Goal: Information Seeking & Learning: Find specific fact

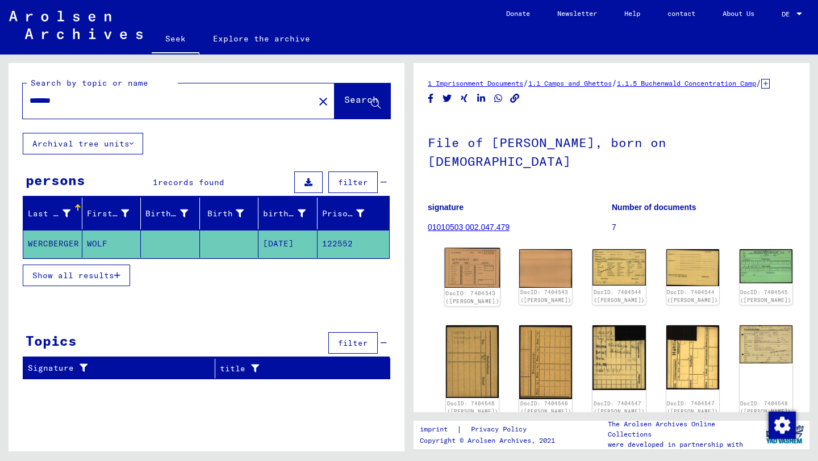
click at [465, 258] on img at bounding box center [473, 268] width 56 height 40
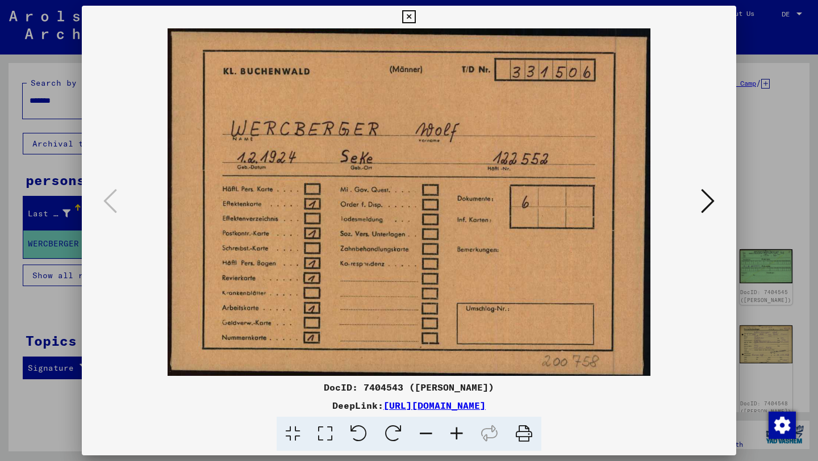
click at [709, 203] on icon at bounding box center [708, 200] width 14 height 27
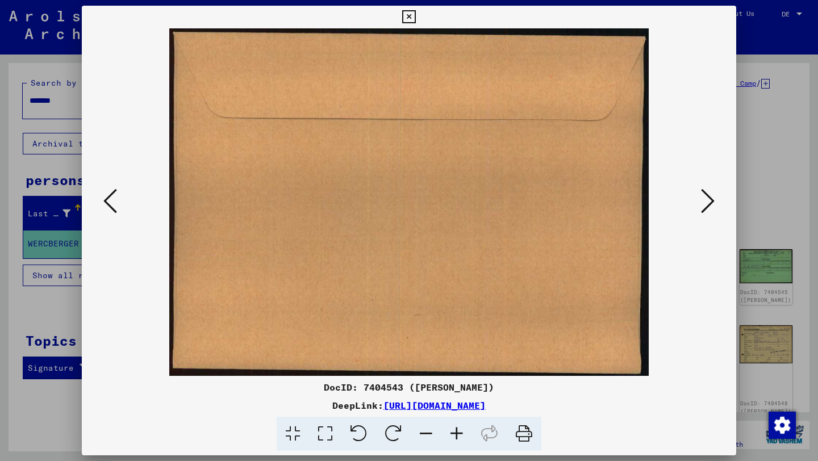
click at [709, 203] on icon at bounding box center [708, 200] width 14 height 27
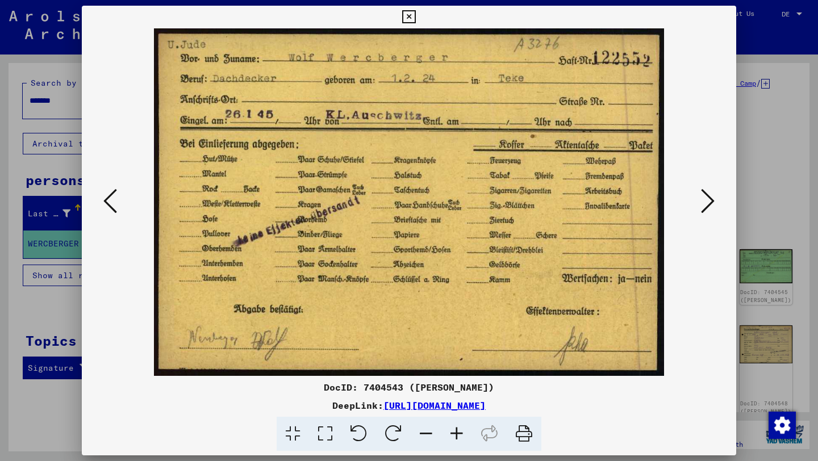
click at [60, 116] on div at bounding box center [409, 230] width 818 height 461
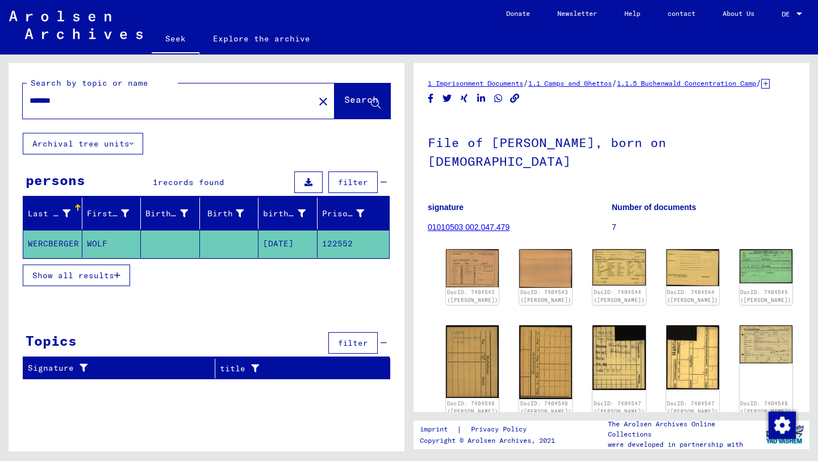
click at [95, 108] on div "*******" at bounding box center [165, 101] width 285 height 26
click at [80, 98] on input "*******" at bounding box center [169, 101] width 278 height 12
drag, startPoint x: 89, startPoint y: 98, endPoint x: 23, endPoint y: 98, distance: 65.9
click at [23, 98] on div "*******" at bounding box center [165, 101] width 285 height 26
click at [119, 95] on input "*******" at bounding box center [169, 101] width 278 height 12
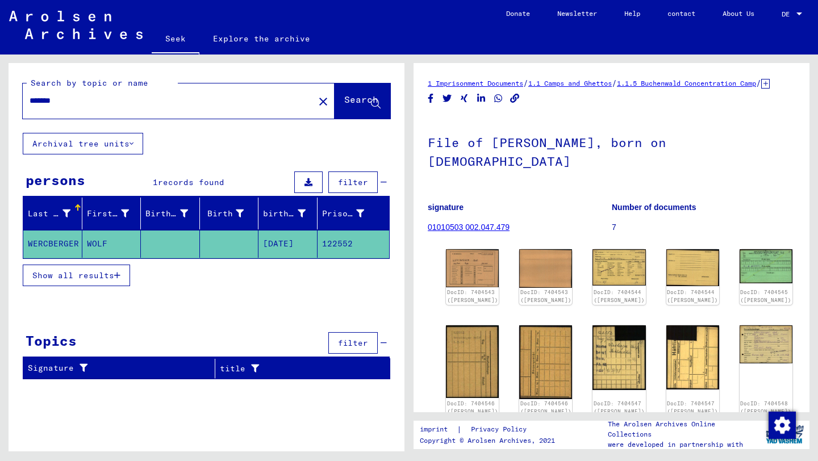
drag, startPoint x: 121, startPoint y: 99, endPoint x: 5, endPoint y: 95, distance: 115.9
click at [5, 95] on div "Search by topic or name ******* close Search Archival tree units persons 1 reco…" at bounding box center [204, 253] width 409 height 397
type input "**********"
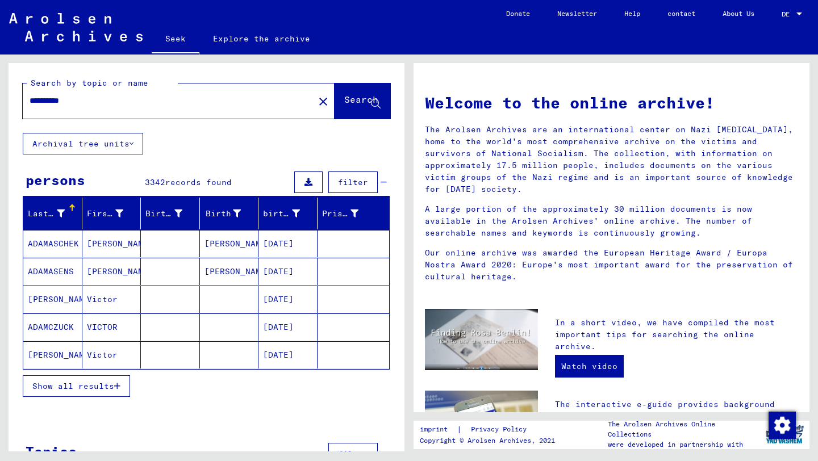
scroll to position [39, 0]
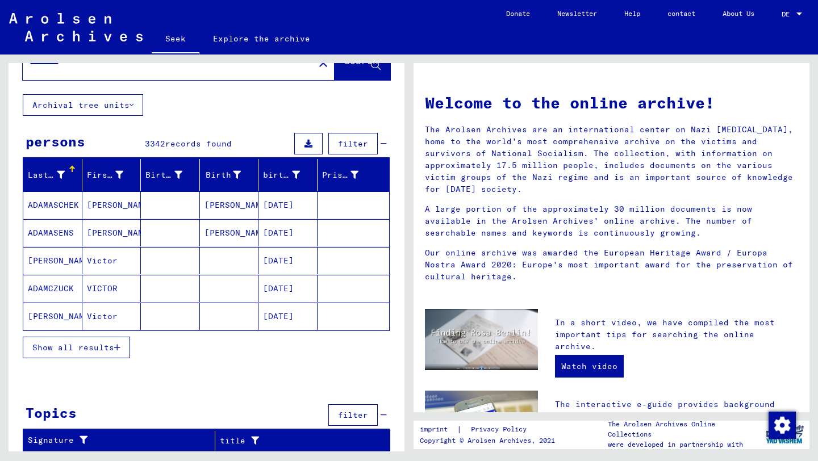
click at [84, 349] on font "Show all results" at bounding box center [73, 347] width 82 height 10
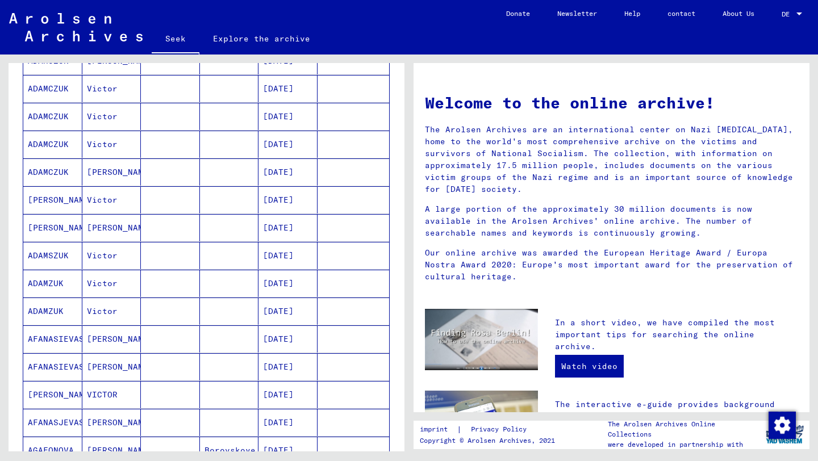
scroll to position [618, 0]
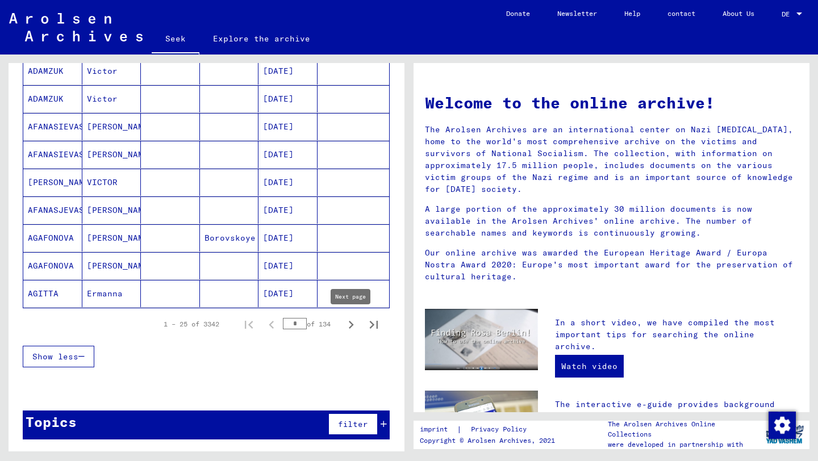
click at [353, 323] on icon "Next page" at bounding box center [351, 325] width 16 height 16
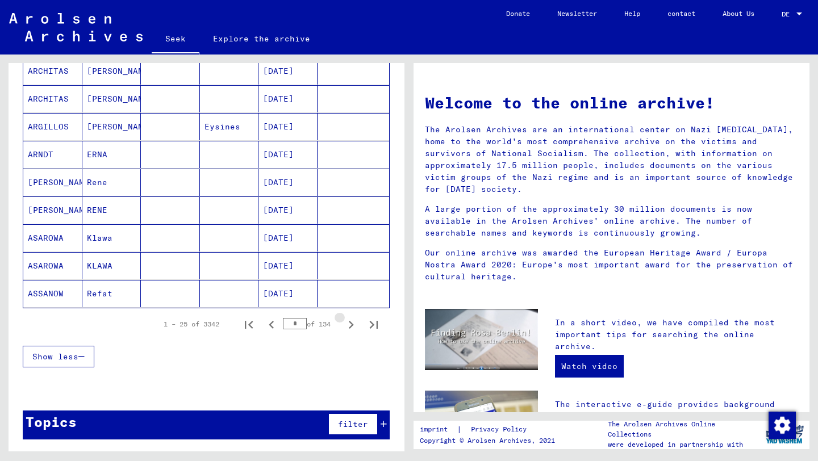
click at [353, 323] on icon "Next page" at bounding box center [351, 325] width 16 height 16
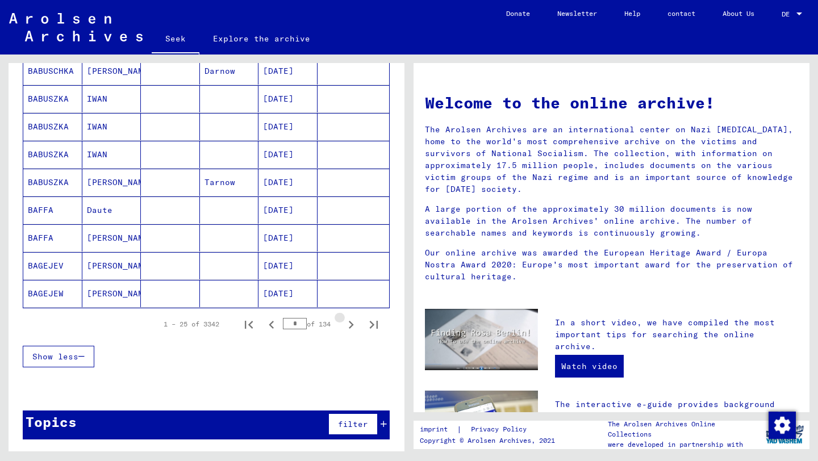
click at [353, 323] on icon "Next page" at bounding box center [351, 325] width 16 height 16
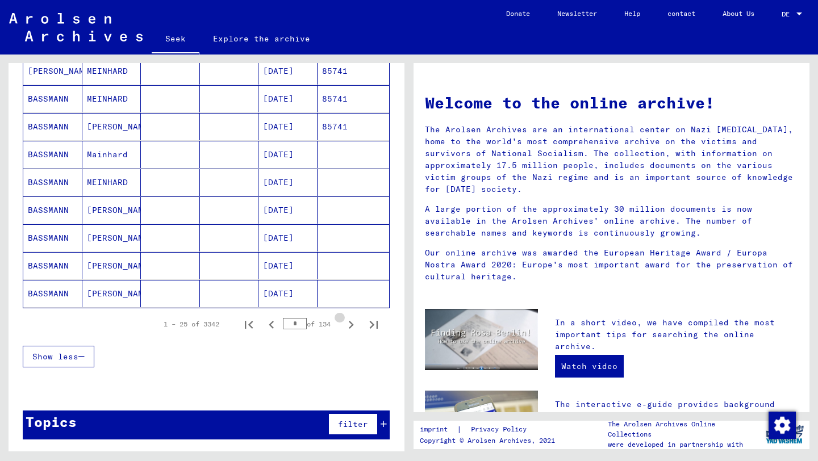
click at [353, 323] on icon "Next page" at bounding box center [351, 325] width 16 height 16
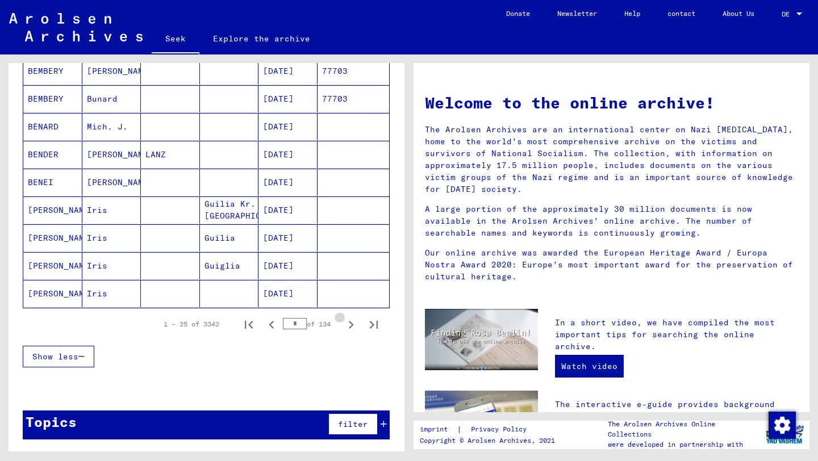
click at [353, 323] on icon "Next page" at bounding box center [351, 325] width 16 height 16
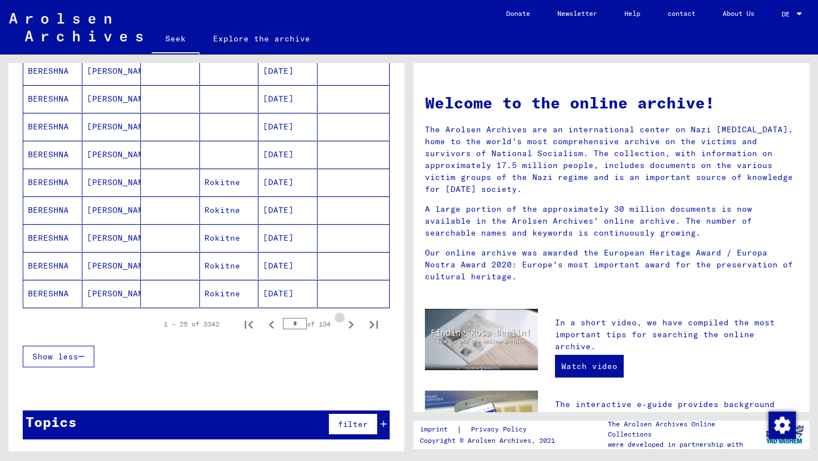
click at [353, 323] on icon "Next page" at bounding box center [351, 325] width 16 height 16
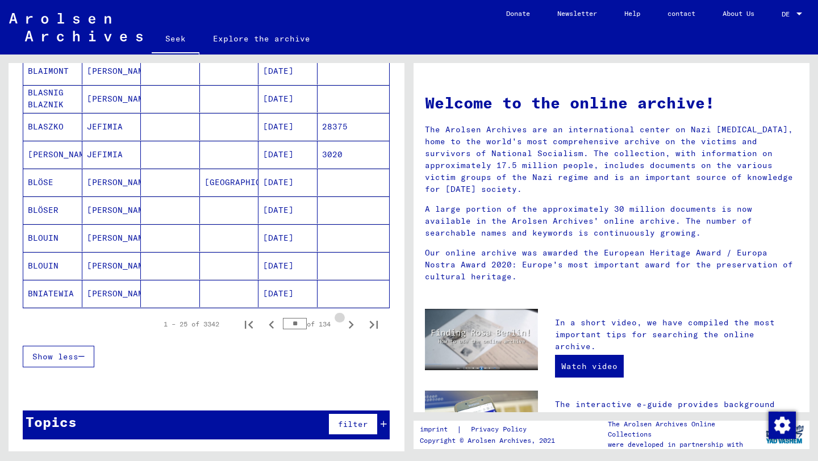
click at [353, 323] on icon "Next page" at bounding box center [351, 325] width 16 height 16
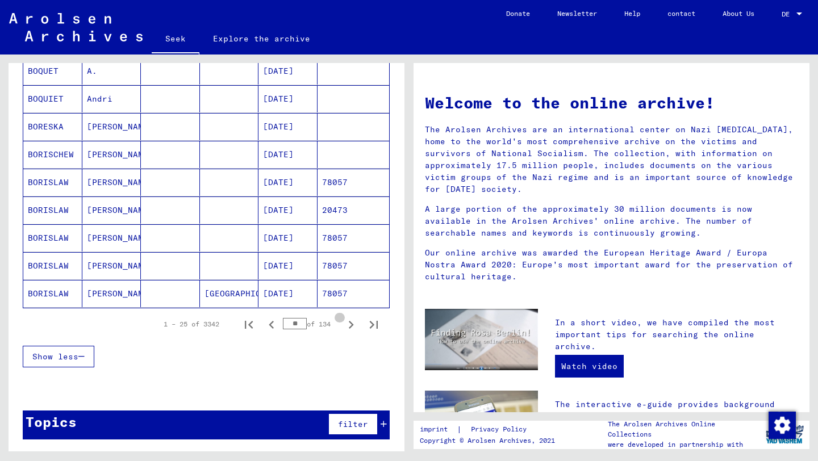
click at [353, 323] on icon "Next page" at bounding box center [351, 325] width 16 height 16
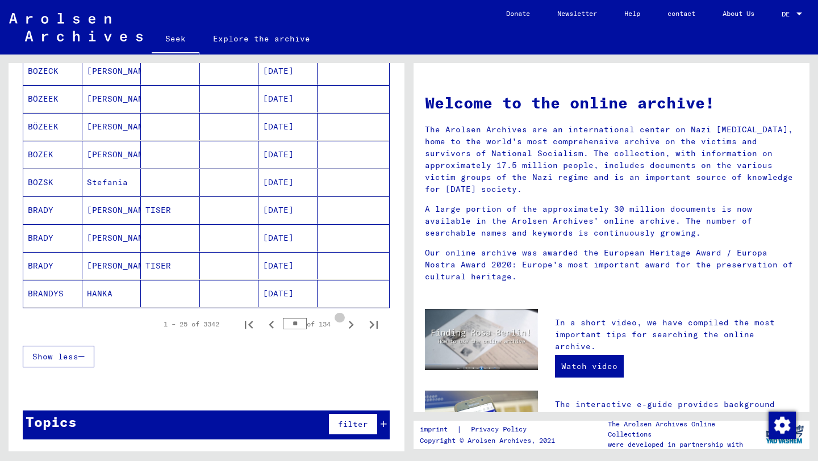
click at [353, 323] on icon "Next page" at bounding box center [351, 325] width 16 height 16
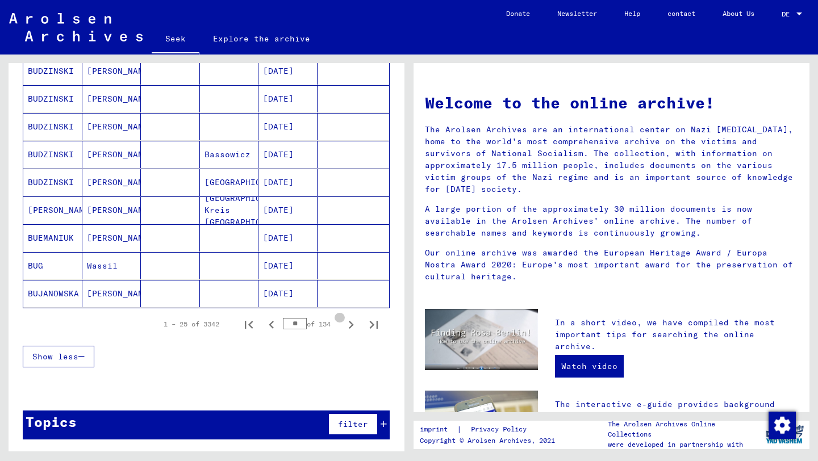
click at [353, 323] on icon "Next page" at bounding box center [351, 325] width 16 height 16
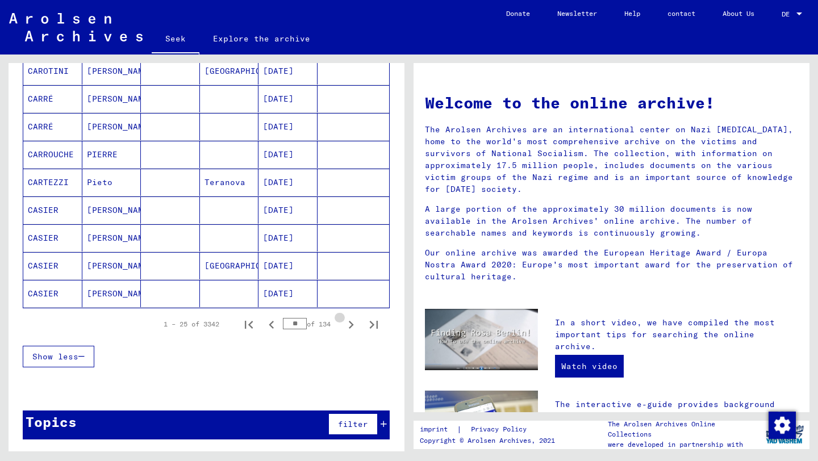
click at [353, 323] on icon "Next page" at bounding box center [351, 325] width 16 height 16
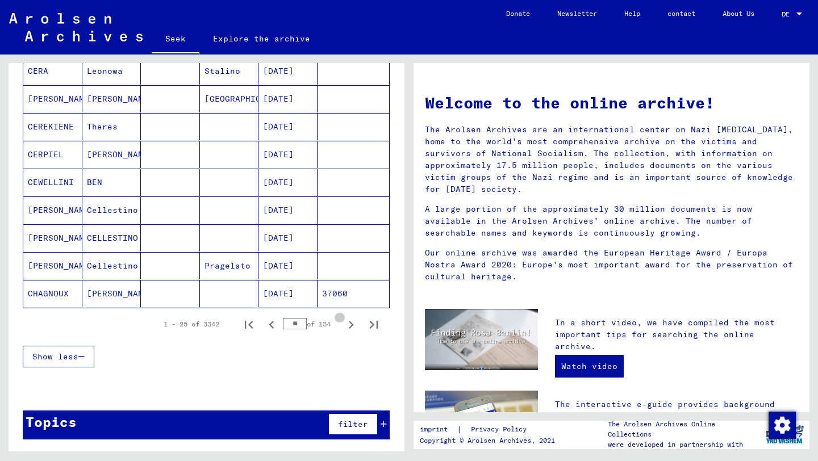
click at [353, 323] on icon "Next page" at bounding box center [351, 325] width 16 height 16
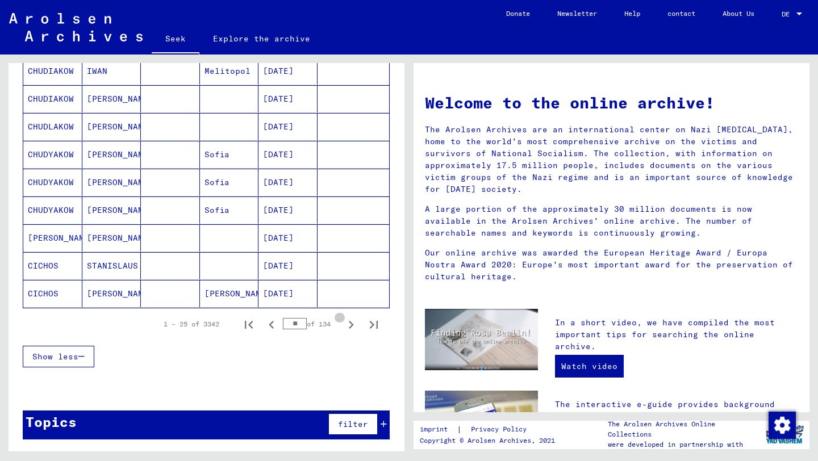
click at [353, 323] on icon "Next page" at bounding box center [351, 325] width 16 height 16
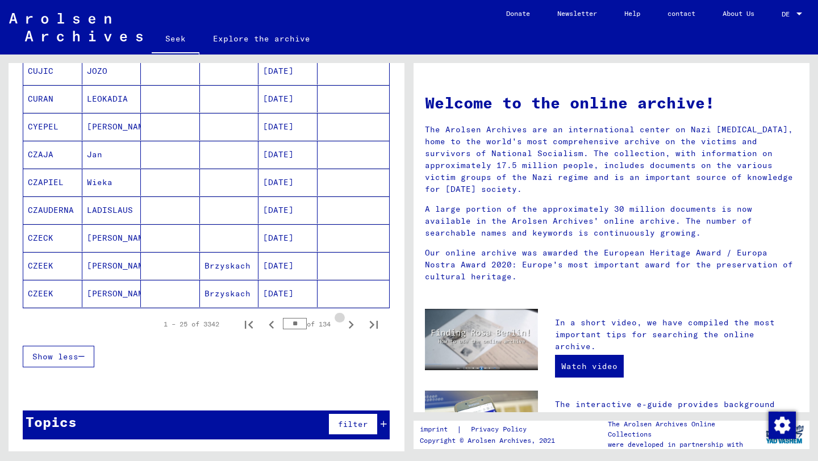
click at [353, 323] on icon "Next page" at bounding box center [351, 325] width 16 height 16
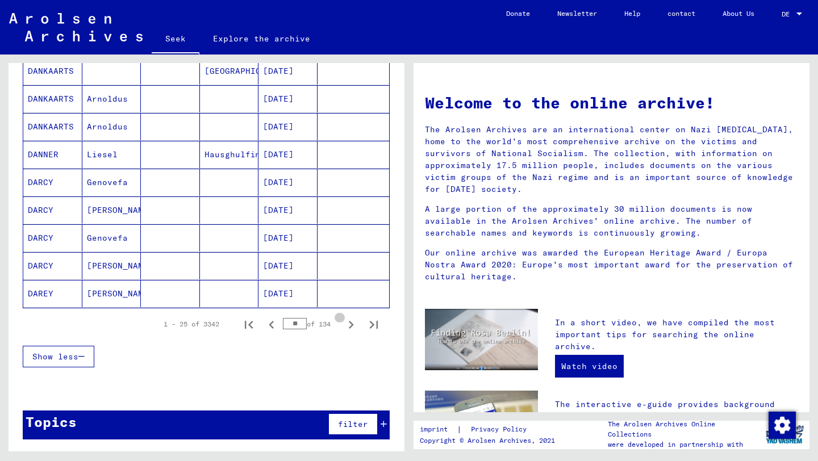
click at [353, 323] on icon "Next page" at bounding box center [351, 325] width 16 height 16
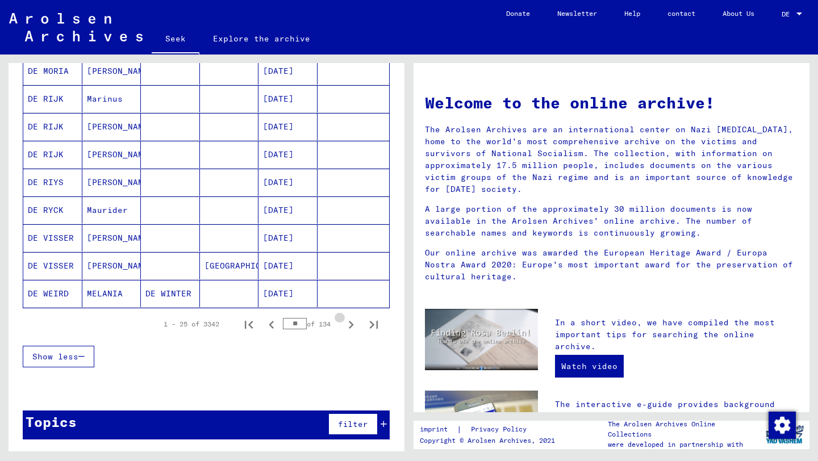
click at [353, 323] on icon "Next page" at bounding box center [351, 325] width 16 height 16
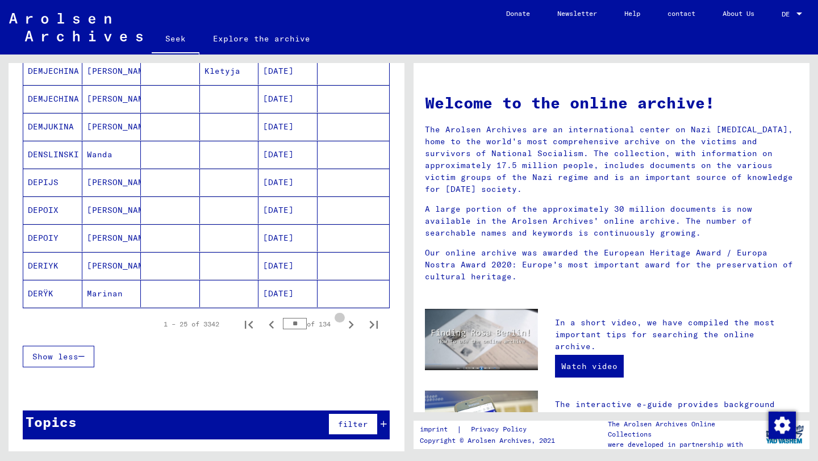
click at [353, 323] on icon "Next page" at bounding box center [351, 325] width 16 height 16
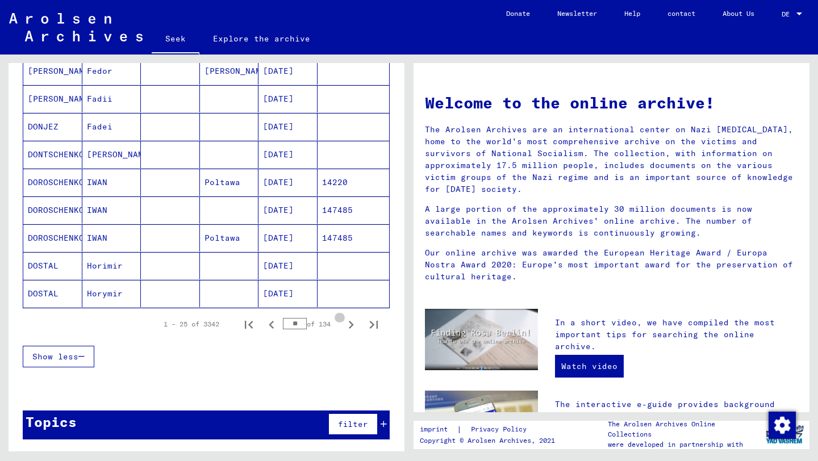
click at [353, 323] on icon "Next page" at bounding box center [351, 325] width 16 height 16
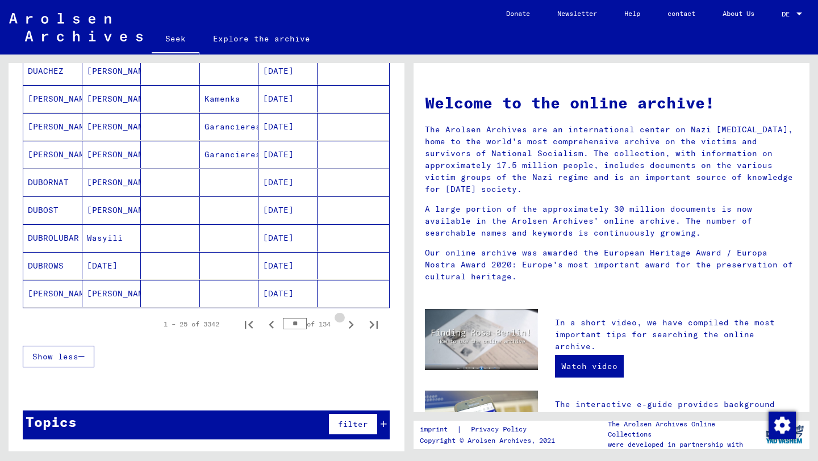
click at [353, 323] on icon "Next page" at bounding box center [351, 325] width 16 height 16
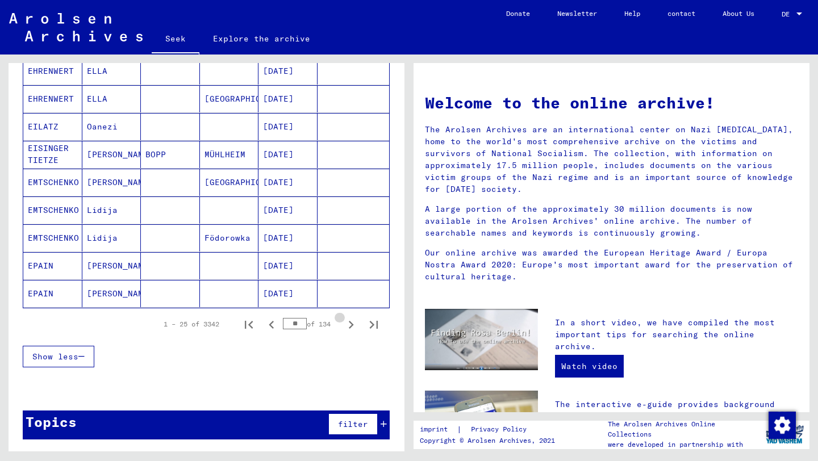
click at [353, 323] on icon "Next page" at bounding box center [351, 325] width 16 height 16
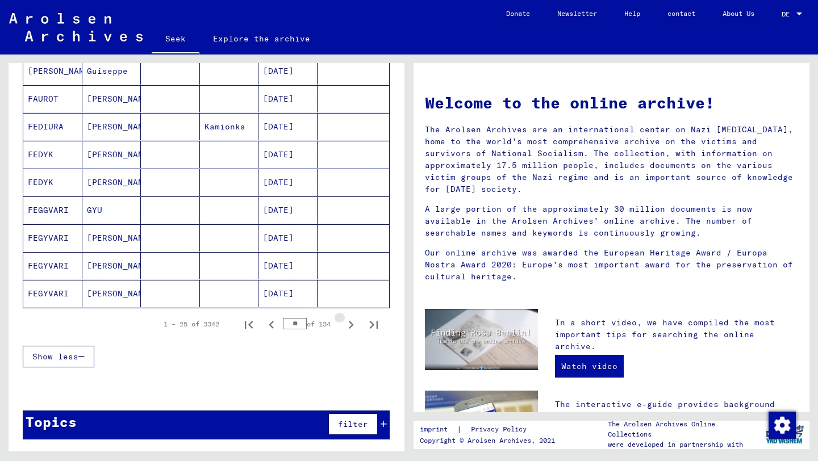
click at [353, 323] on icon "Next page" at bounding box center [351, 325] width 16 height 16
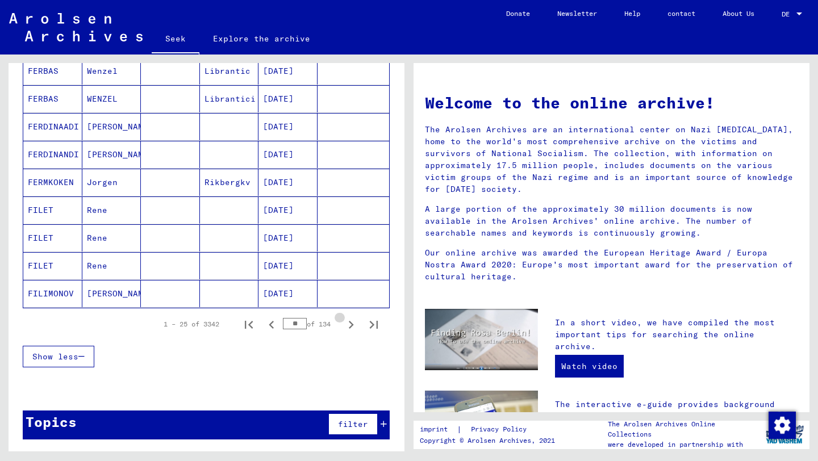
click at [353, 323] on icon "Next page" at bounding box center [351, 325] width 16 height 16
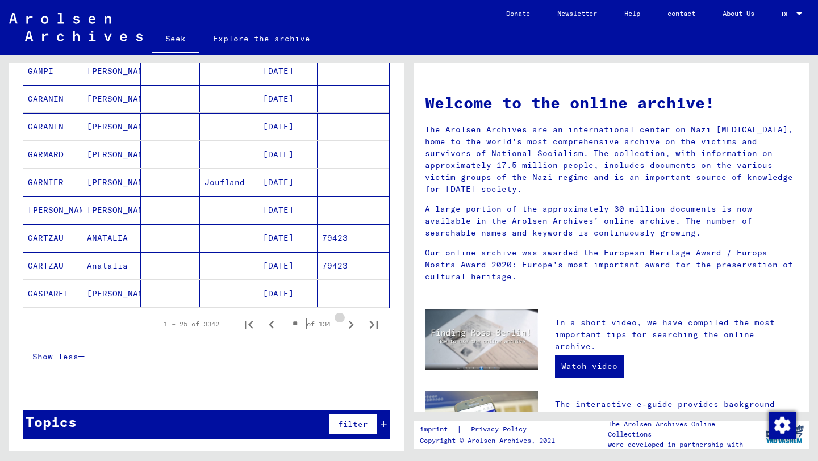
click at [353, 323] on icon "Next page" at bounding box center [351, 325] width 16 height 16
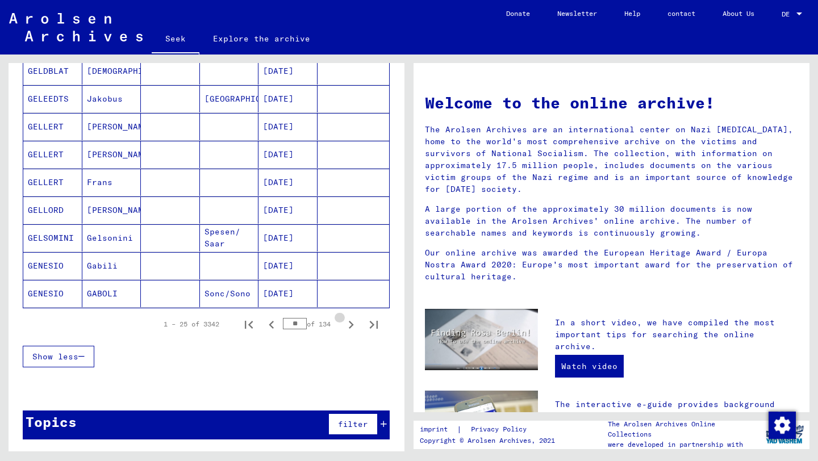
click at [353, 323] on icon "Next page" at bounding box center [351, 325] width 16 height 16
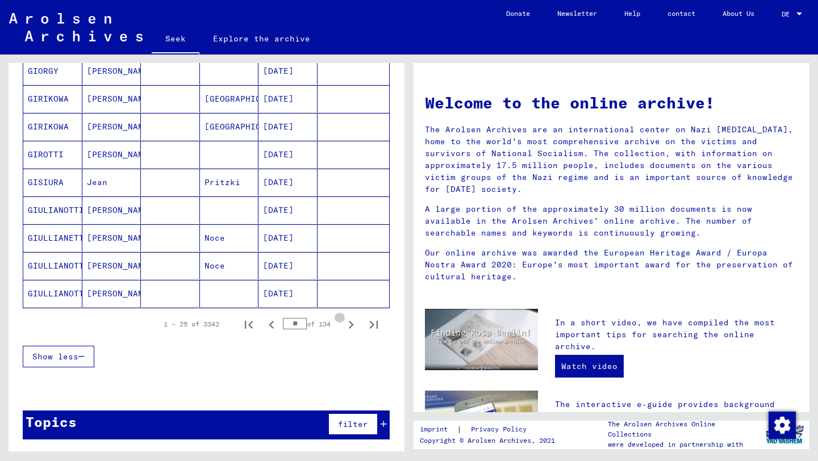
click at [353, 323] on icon "Next page" at bounding box center [351, 325] width 16 height 16
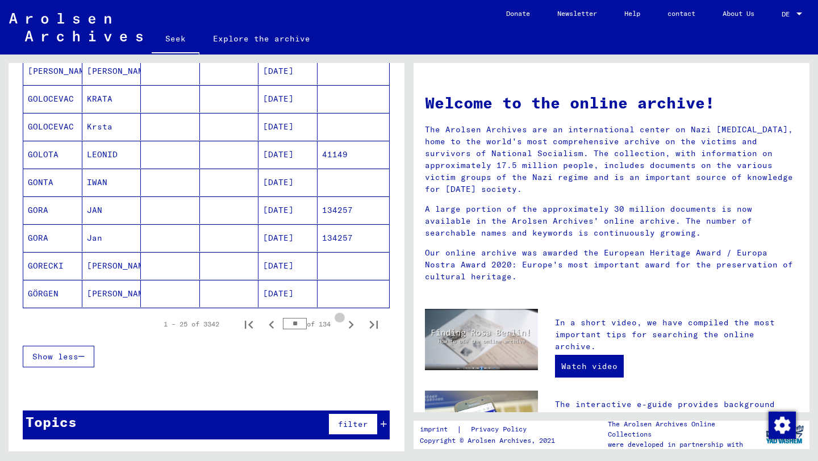
click at [353, 323] on icon "Next page" at bounding box center [351, 325] width 16 height 16
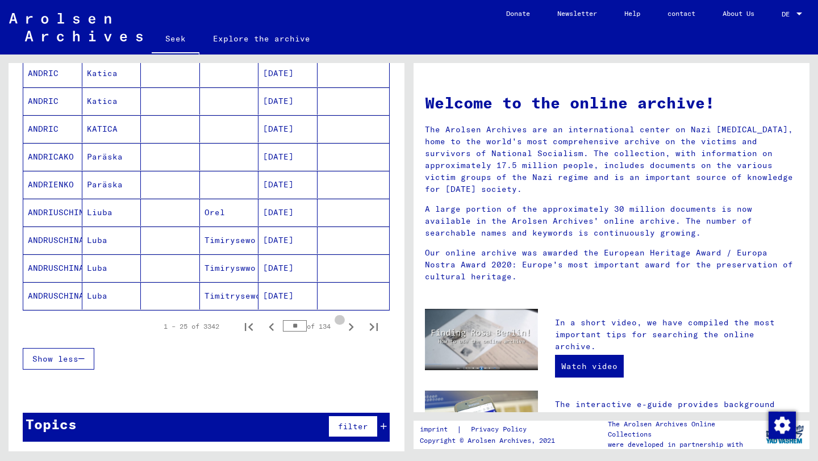
click at [353, 323] on icon "Next page" at bounding box center [351, 327] width 16 height 16
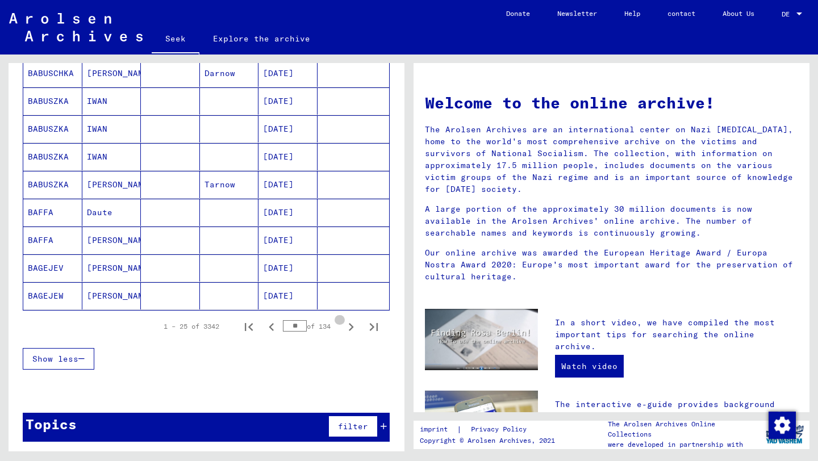
scroll to position [620, 0]
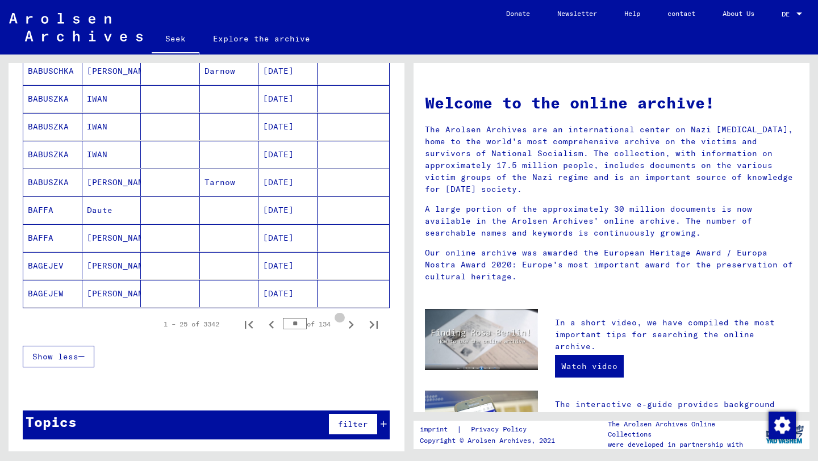
click at [353, 323] on icon "Next page" at bounding box center [351, 325] width 16 height 16
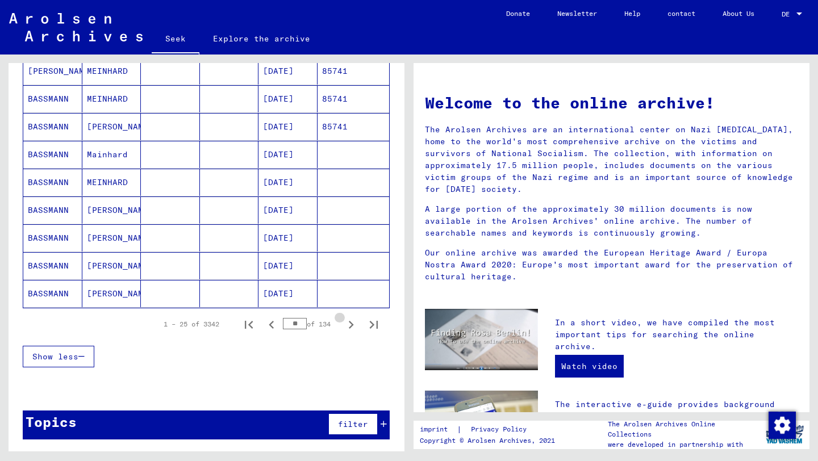
click at [353, 323] on icon "Next page" at bounding box center [351, 325] width 16 height 16
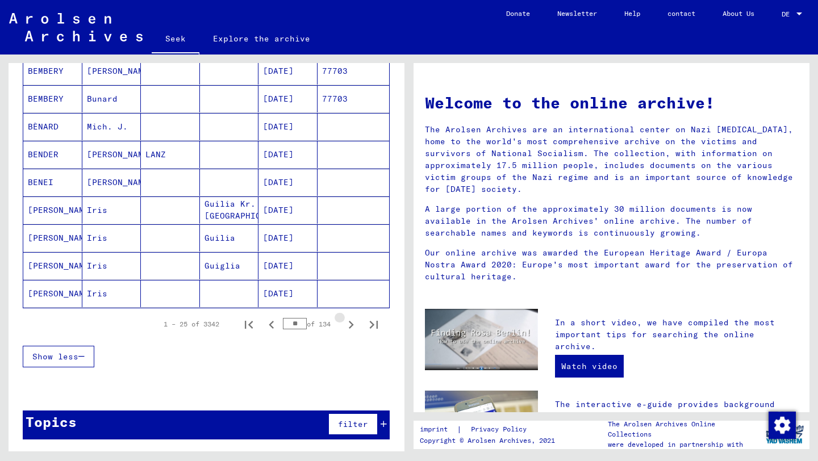
click at [353, 323] on icon "Next page" at bounding box center [351, 325] width 16 height 16
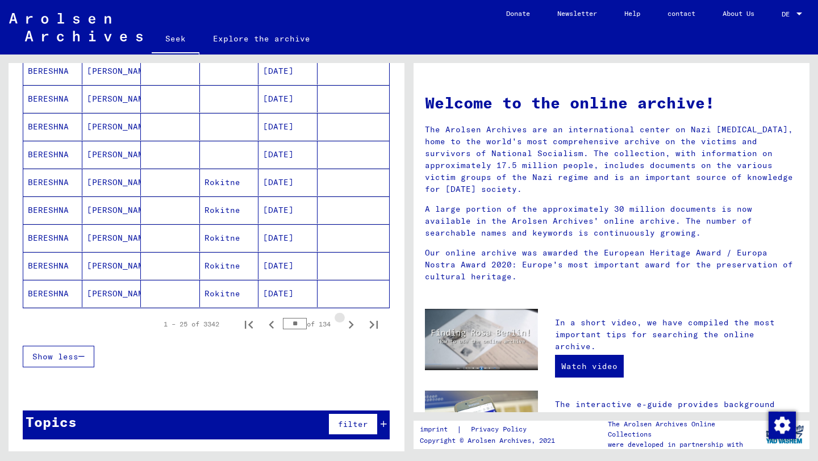
click at [353, 323] on icon "Next page" at bounding box center [351, 325] width 16 height 16
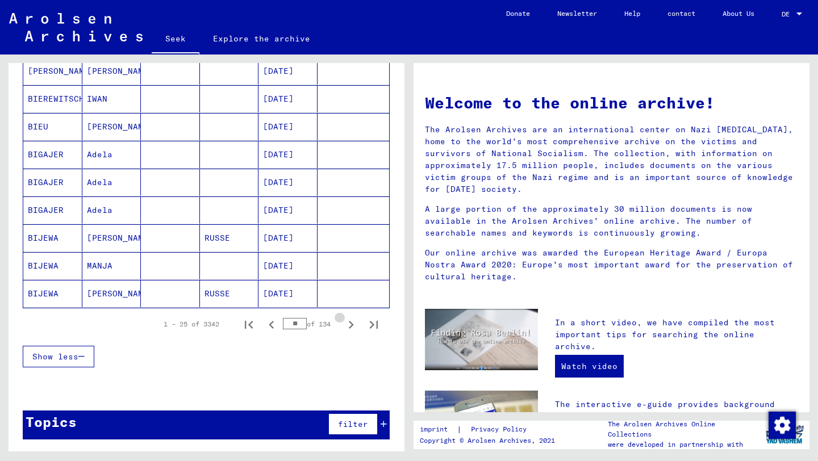
click at [353, 323] on icon "Next page" at bounding box center [351, 325] width 16 height 16
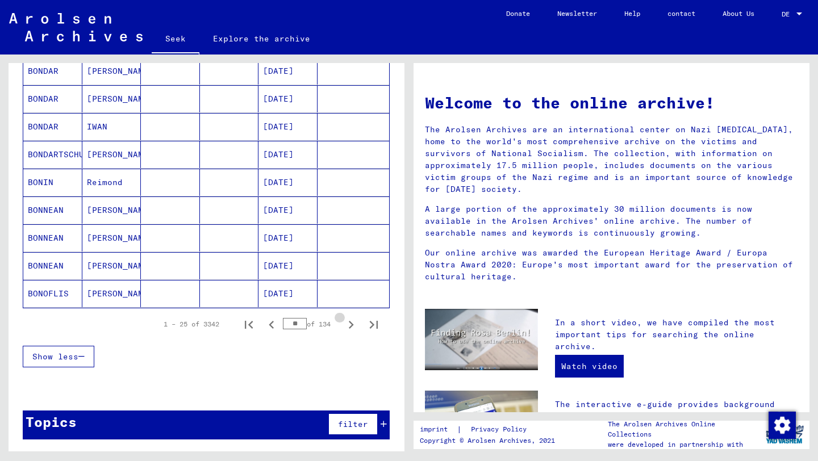
click at [353, 323] on icon "Next page" at bounding box center [351, 325] width 16 height 16
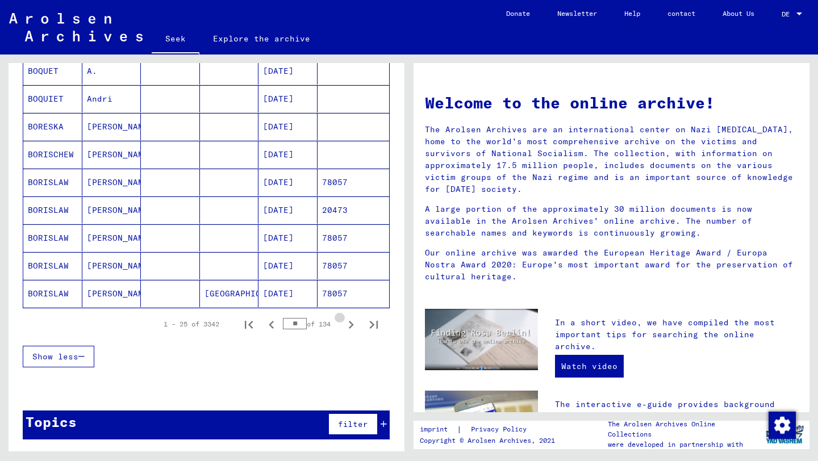
click at [353, 323] on icon "Next page" at bounding box center [351, 325] width 16 height 16
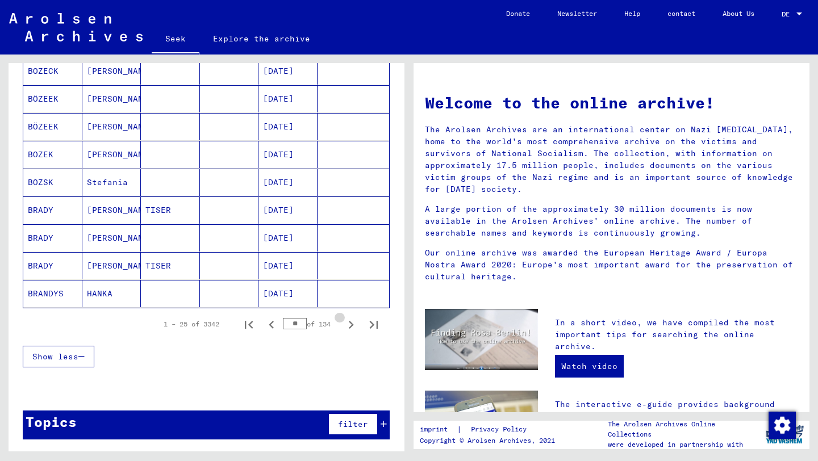
click at [353, 323] on icon "Next page" at bounding box center [351, 325] width 16 height 16
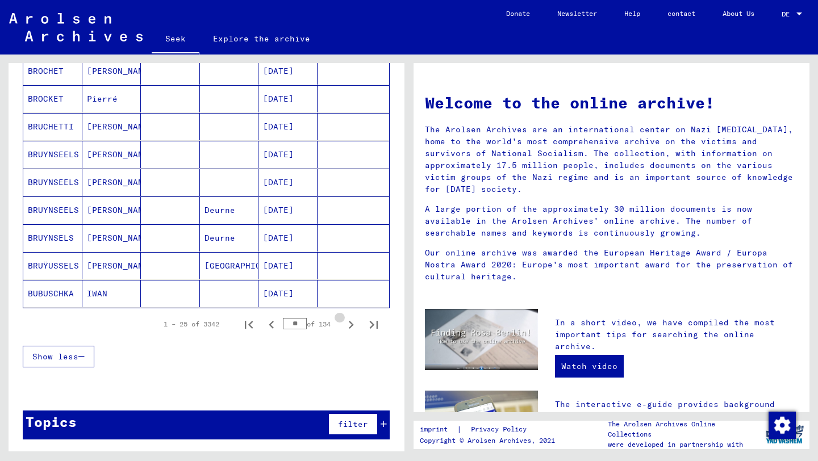
click at [353, 323] on icon "Next page" at bounding box center [351, 325] width 16 height 16
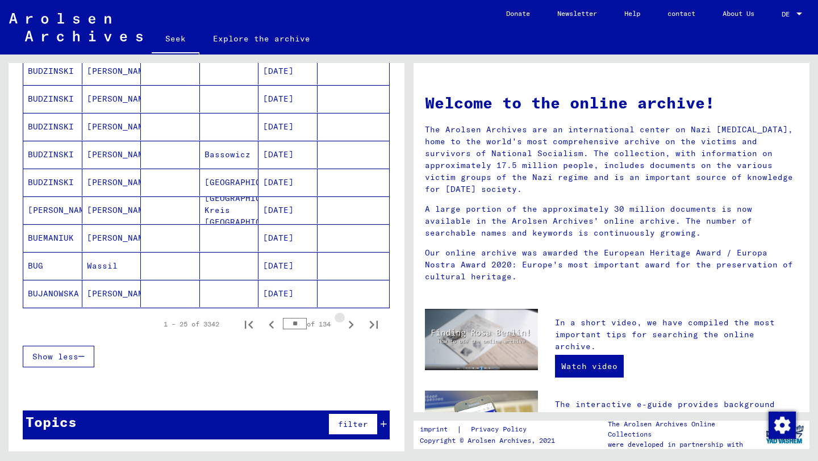
click at [353, 323] on icon "Next page" at bounding box center [351, 325] width 16 height 16
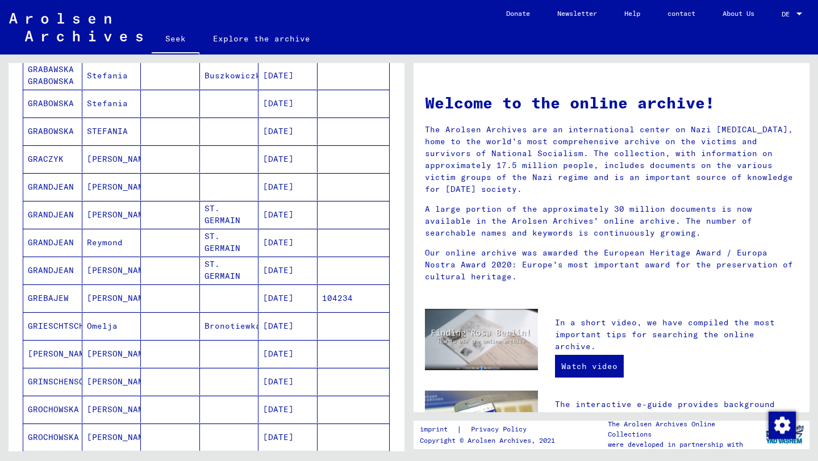
scroll to position [618, 0]
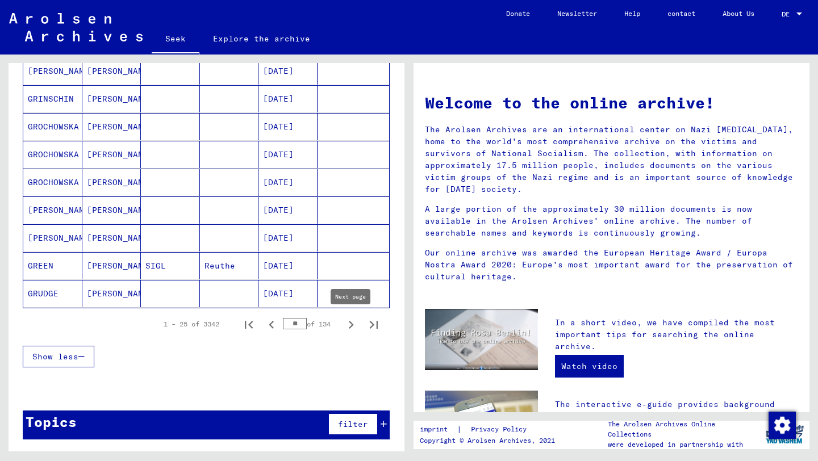
click at [353, 325] on icon "Next page" at bounding box center [351, 325] width 16 height 16
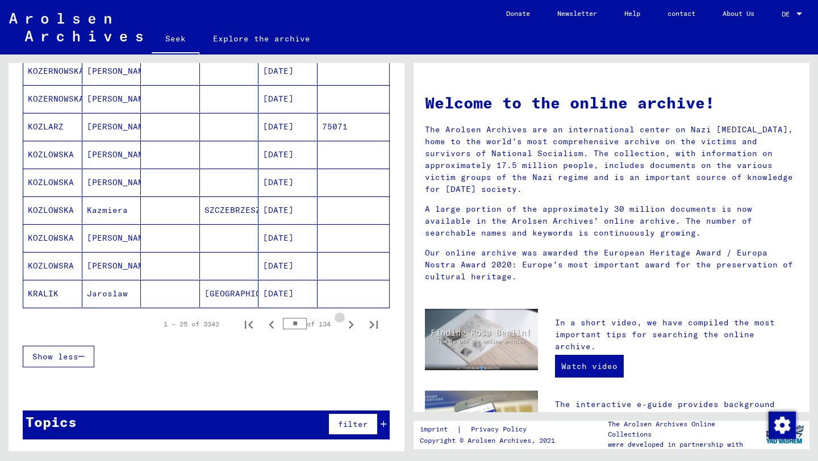
click at [353, 325] on icon "Next page" at bounding box center [351, 325] width 16 height 16
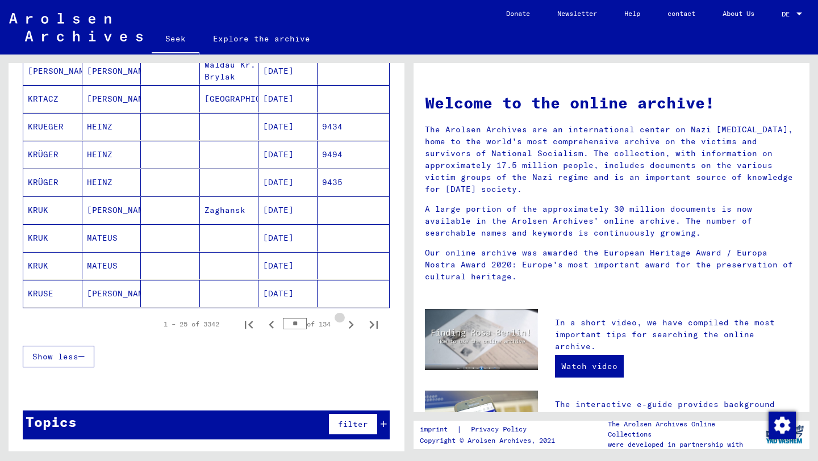
click at [353, 325] on icon "Next page" at bounding box center [351, 325] width 16 height 16
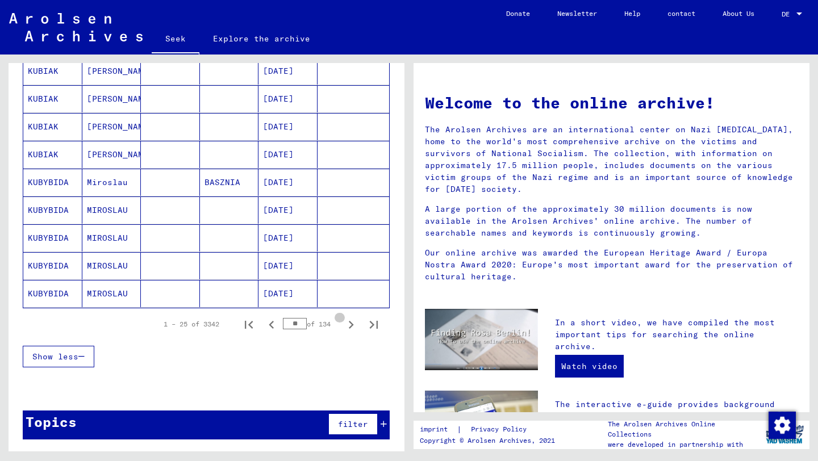
click at [353, 325] on icon "Next page" at bounding box center [351, 325] width 16 height 16
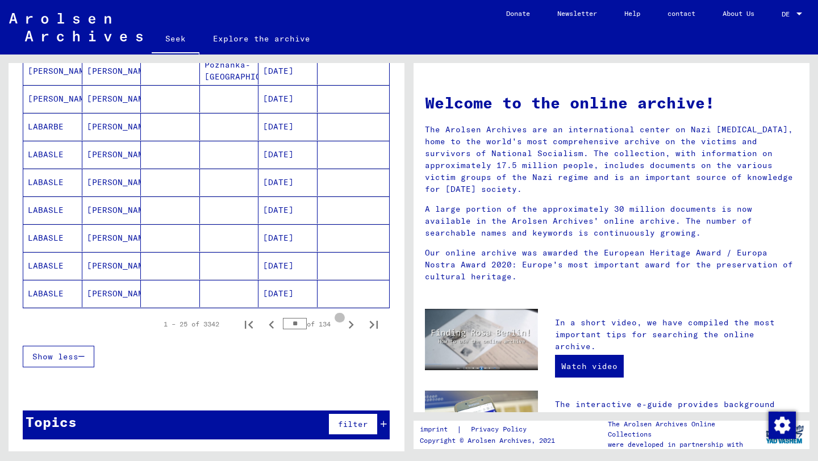
click at [353, 325] on icon "Next page" at bounding box center [351, 325] width 16 height 16
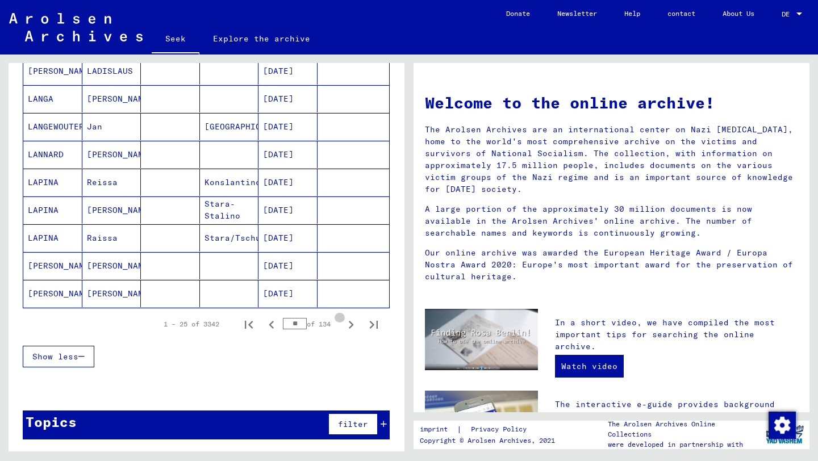
click at [353, 325] on icon "Next page" at bounding box center [351, 325] width 16 height 16
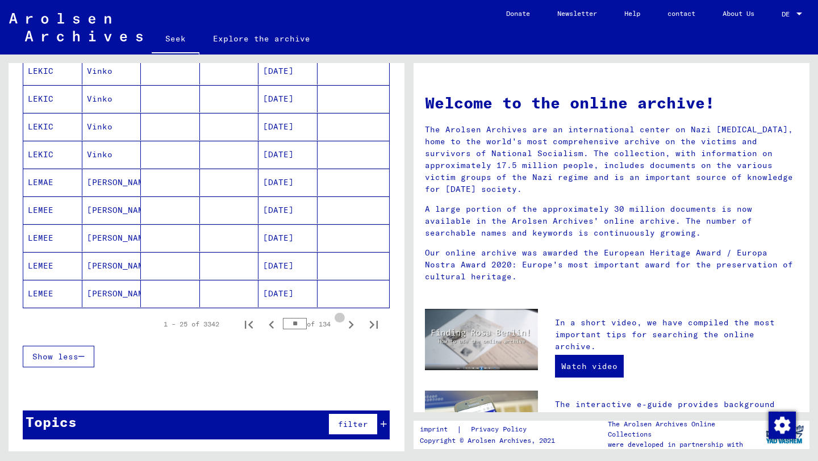
click at [353, 325] on icon "Next page" at bounding box center [351, 325] width 16 height 16
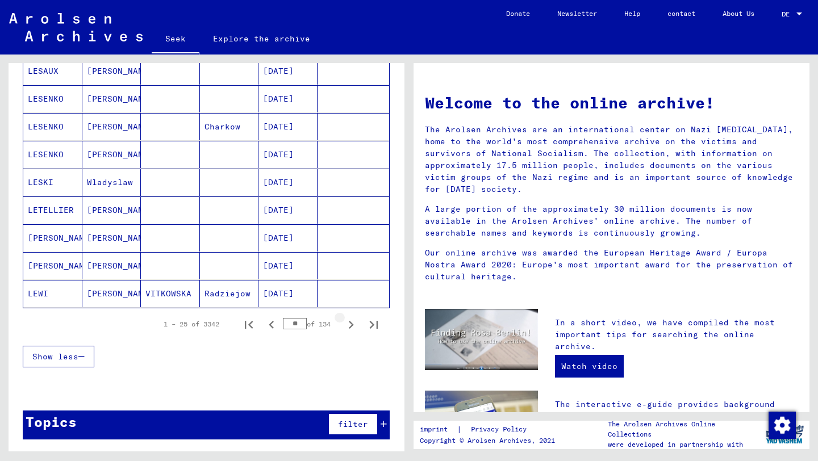
click at [353, 325] on icon "Next page" at bounding box center [351, 325] width 16 height 16
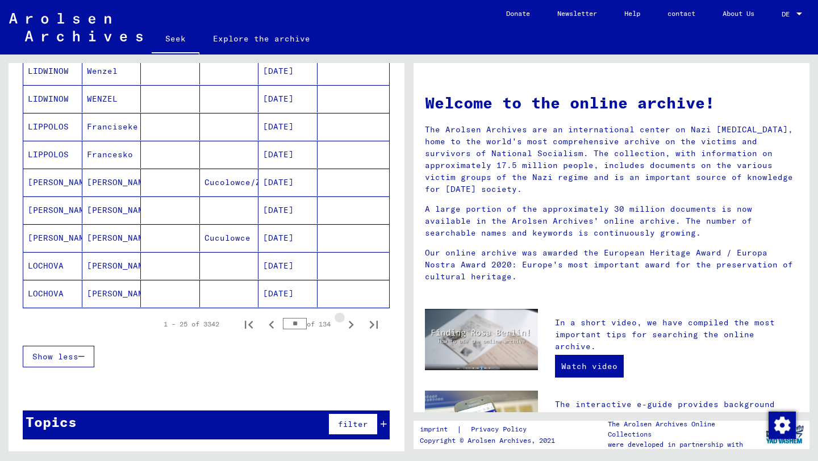
click at [353, 325] on icon "Next page" at bounding box center [351, 325] width 16 height 16
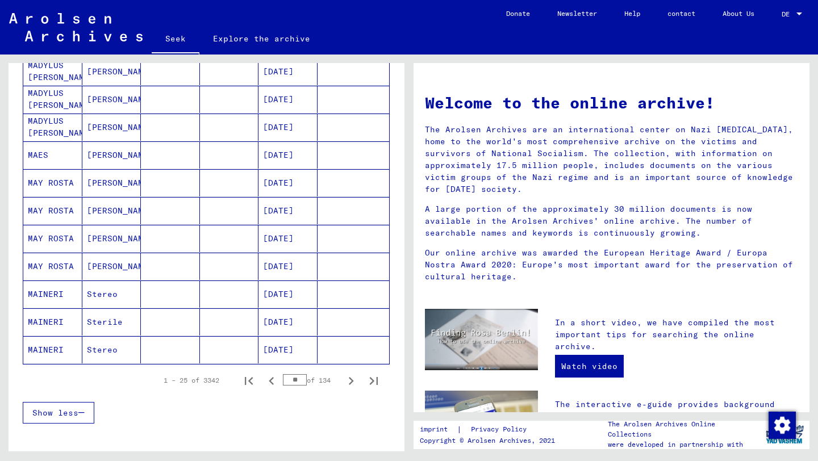
scroll to position [565, 0]
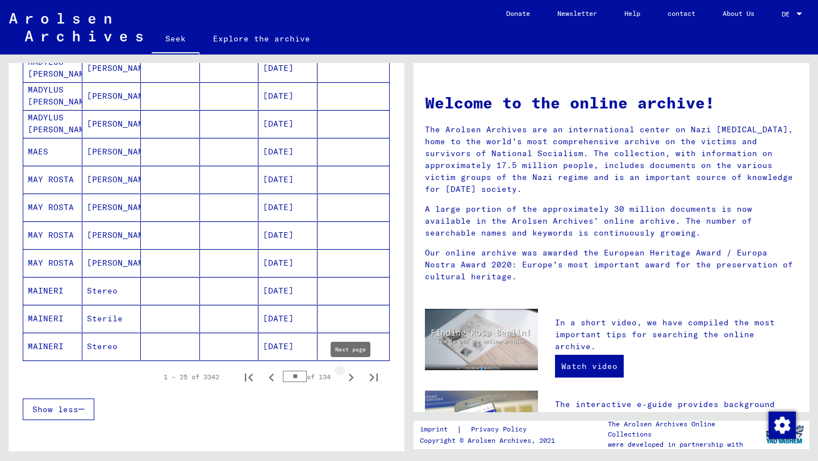
click at [350, 383] on icon "Next page" at bounding box center [351, 378] width 16 height 16
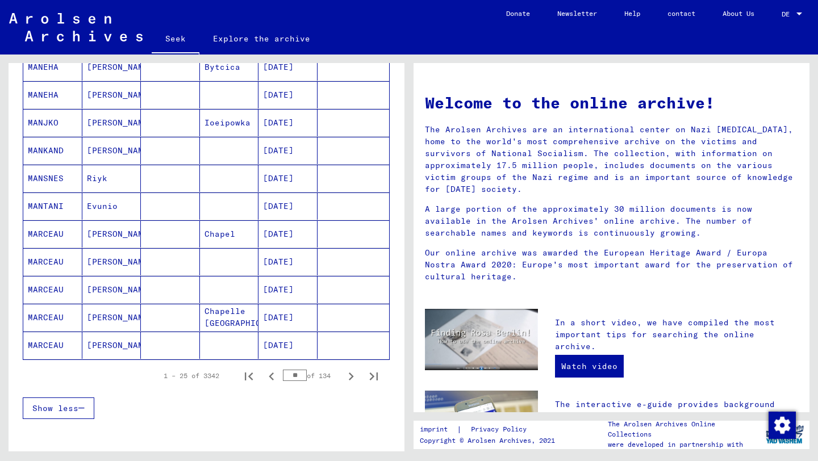
scroll to position [567, 0]
click at [350, 377] on icon "Next page" at bounding box center [351, 376] width 5 height 8
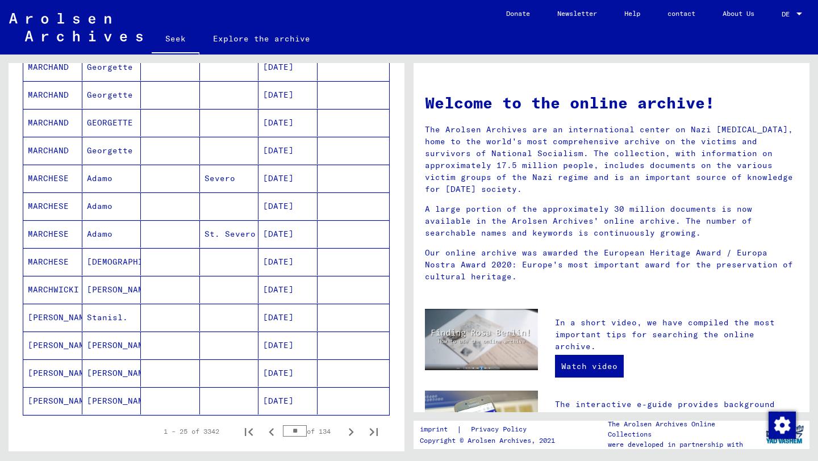
scroll to position [544, 0]
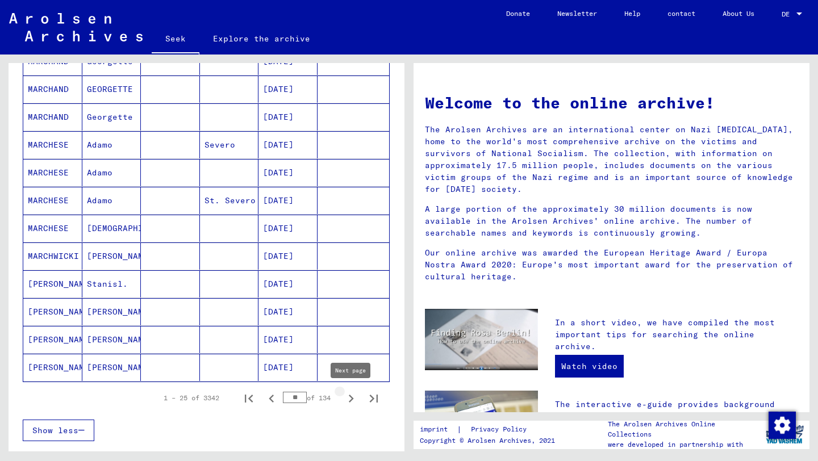
click at [349, 400] on icon "Next page" at bounding box center [351, 399] width 16 height 16
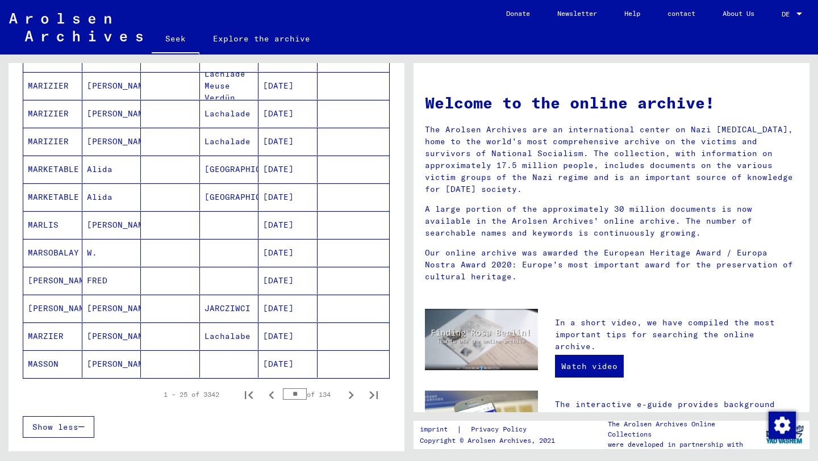
scroll to position [555, 0]
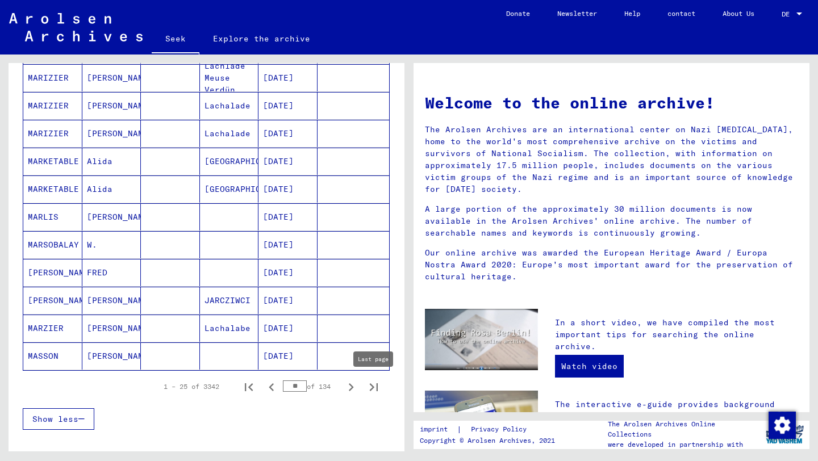
click at [357, 390] on icon "Next page" at bounding box center [351, 387] width 16 height 16
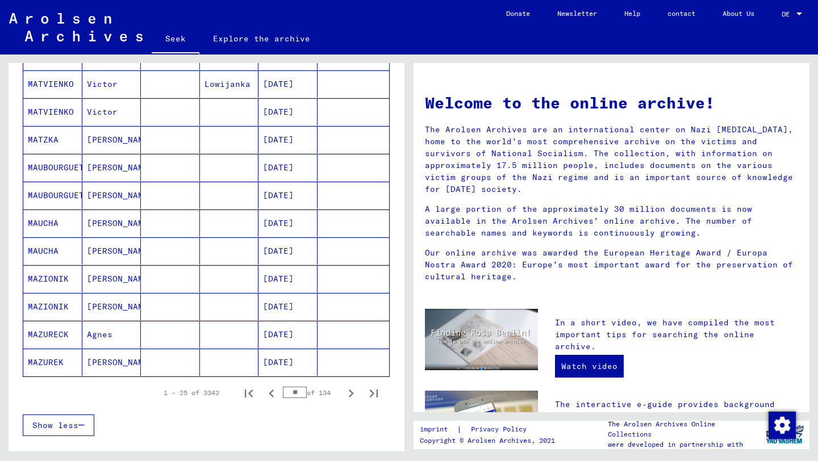
scroll to position [565, 0]
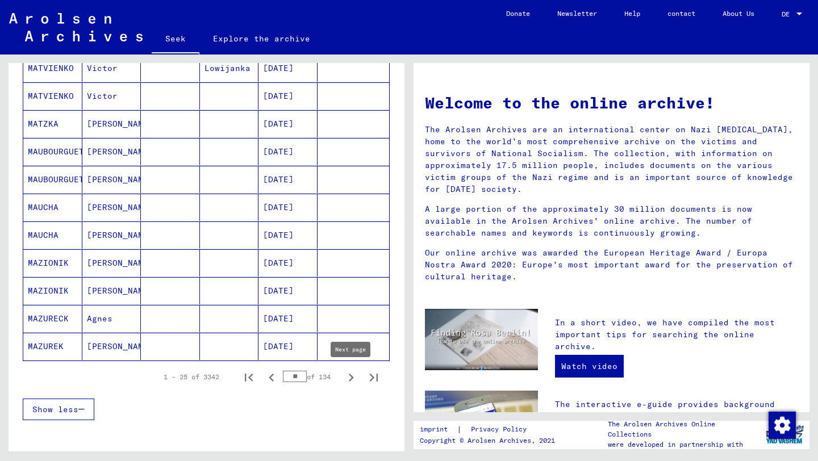
click at [354, 375] on icon "Next page" at bounding box center [351, 378] width 16 height 16
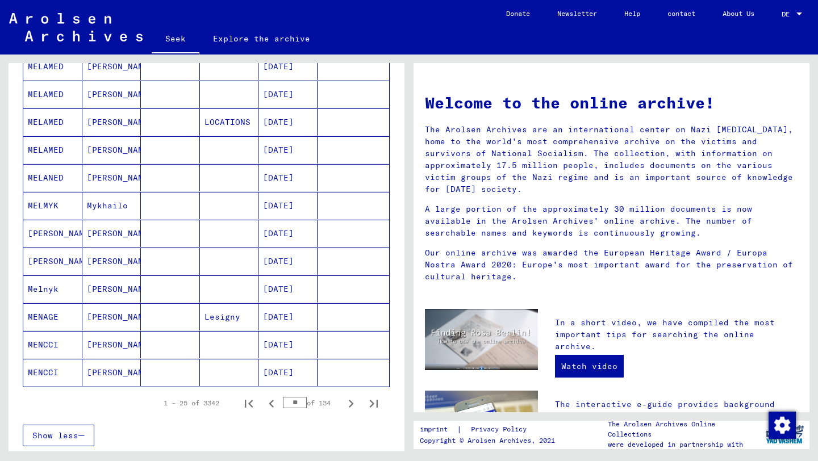
scroll to position [540, 0]
click at [351, 406] on icon "Next page" at bounding box center [351, 403] width 16 height 16
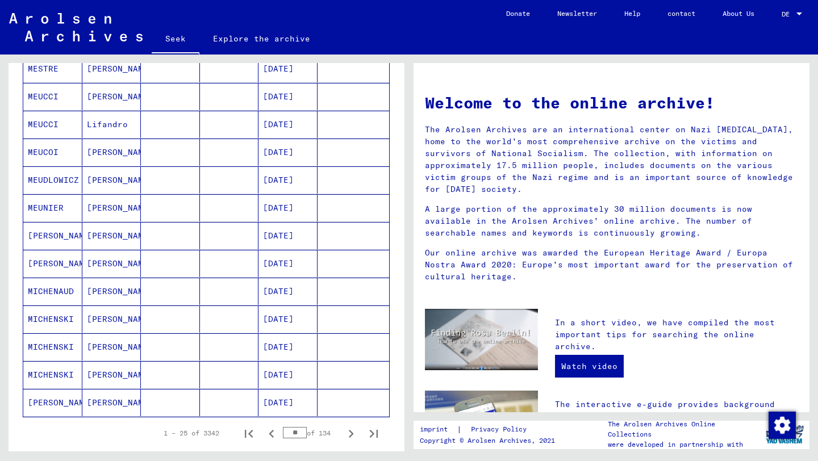
scroll to position [618, 0]
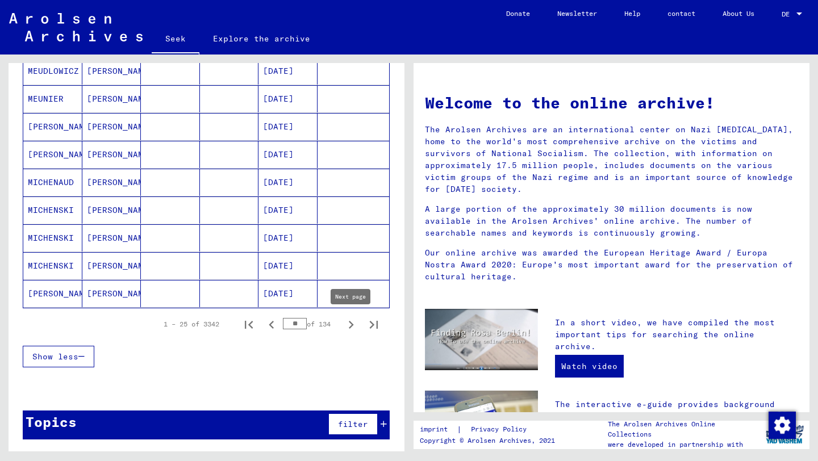
click at [347, 328] on icon "Next page" at bounding box center [351, 325] width 16 height 16
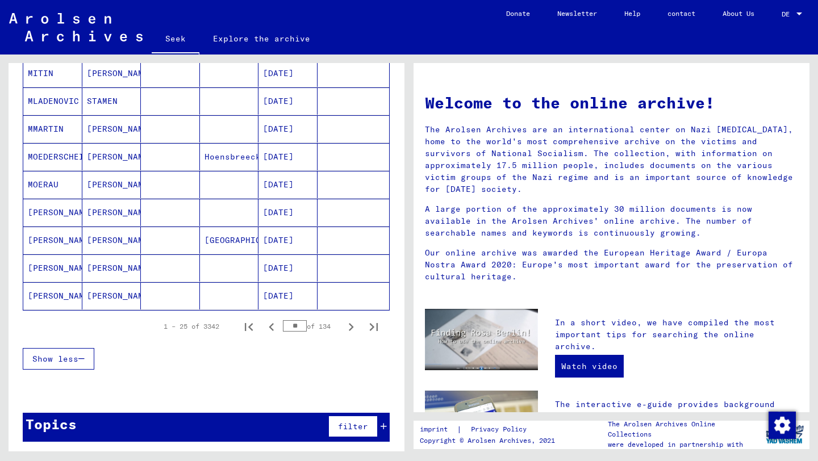
scroll to position [620, 0]
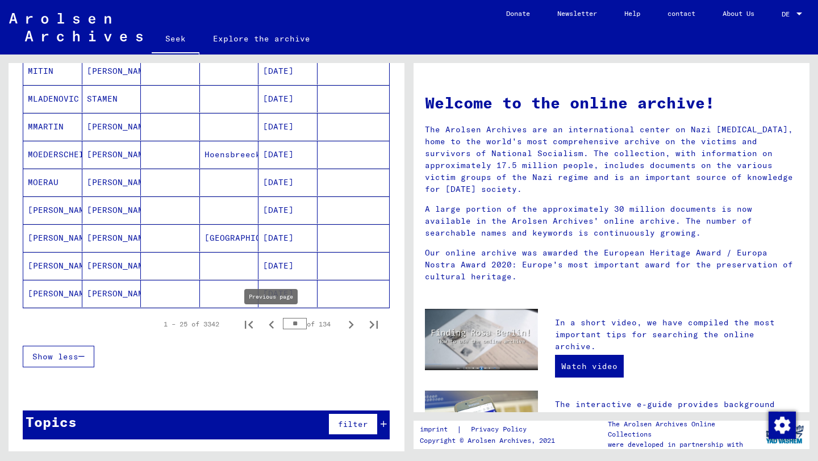
click at [272, 325] on icon "Previous page" at bounding box center [272, 325] width 16 height 16
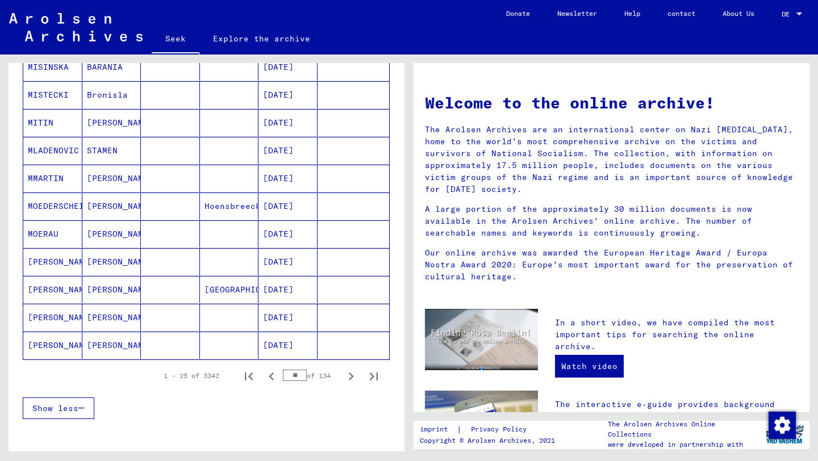
scroll to position [582, 0]
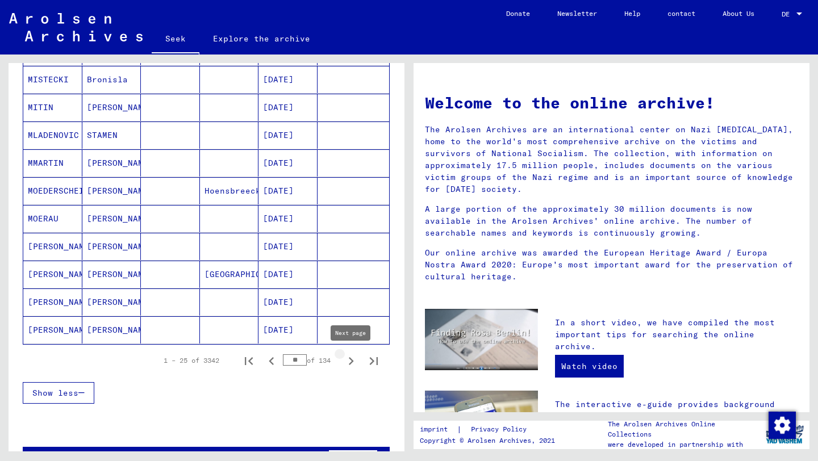
click at [352, 365] on icon "Next page" at bounding box center [351, 361] width 16 height 16
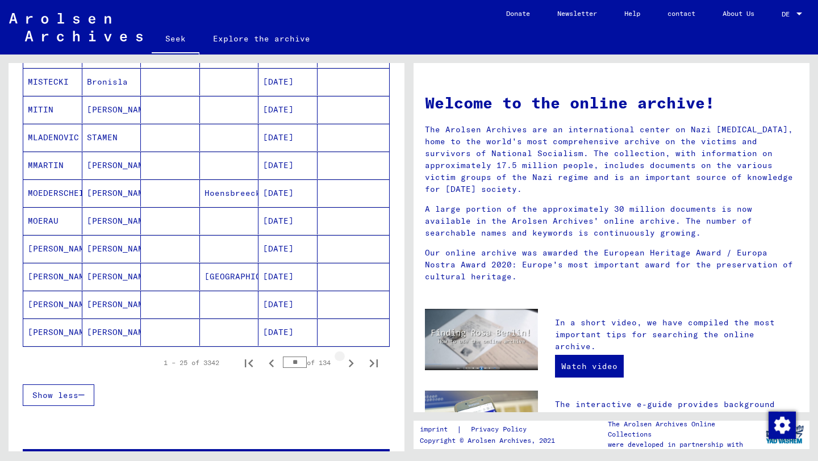
scroll to position [584, 0]
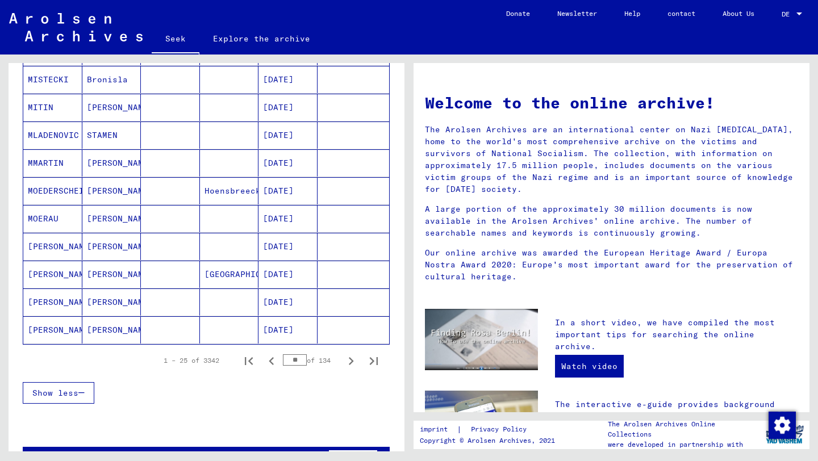
click at [352, 357] on icon "Next page" at bounding box center [351, 361] width 16 height 16
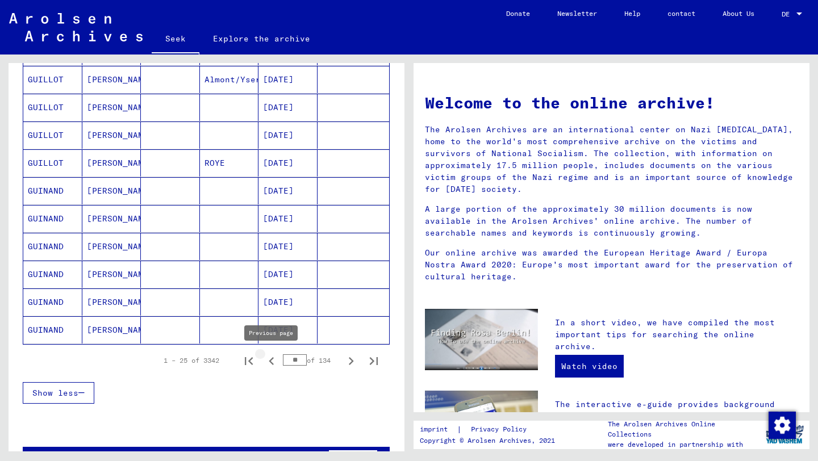
click at [270, 360] on icon "Previous page" at bounding box center [271, 361] width 5 height 8
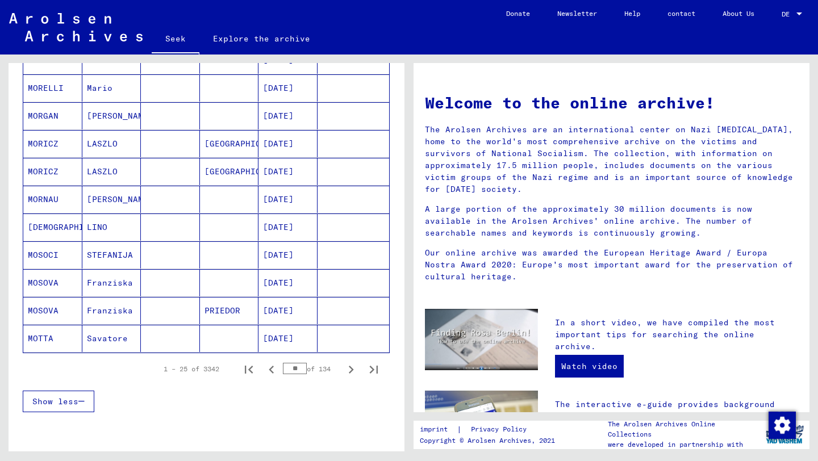
scroll to position [586, 0]
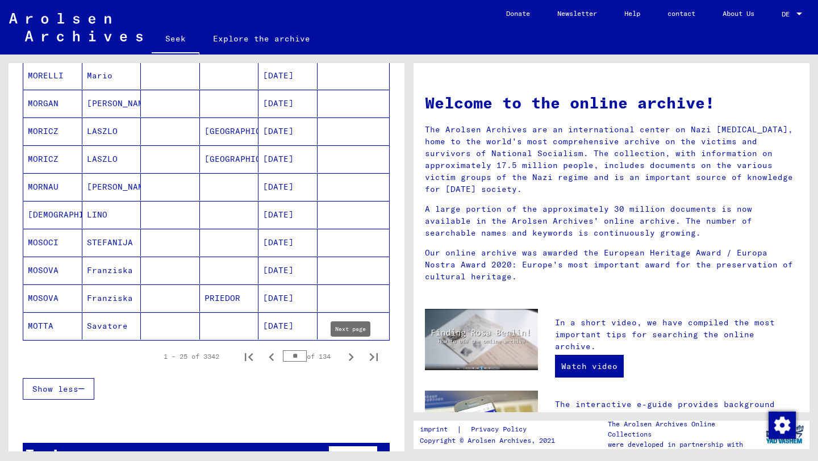
click at [352, 354] on icon "Next page" at bounding box center [351, 357] width 16 height 16
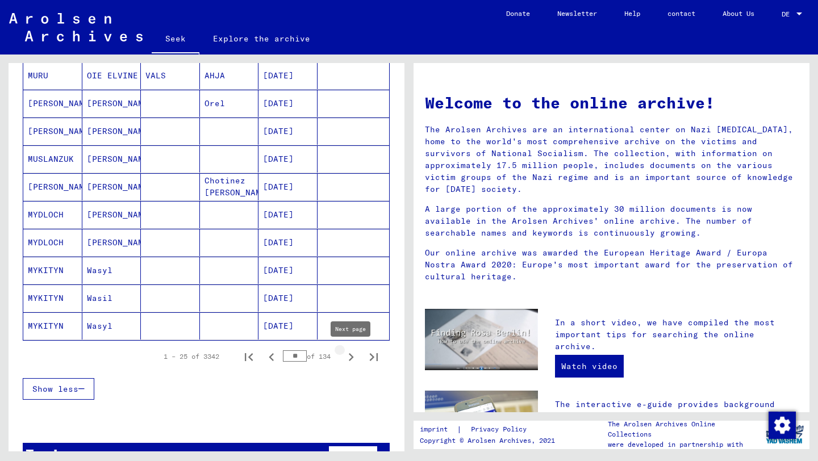
type input "**"
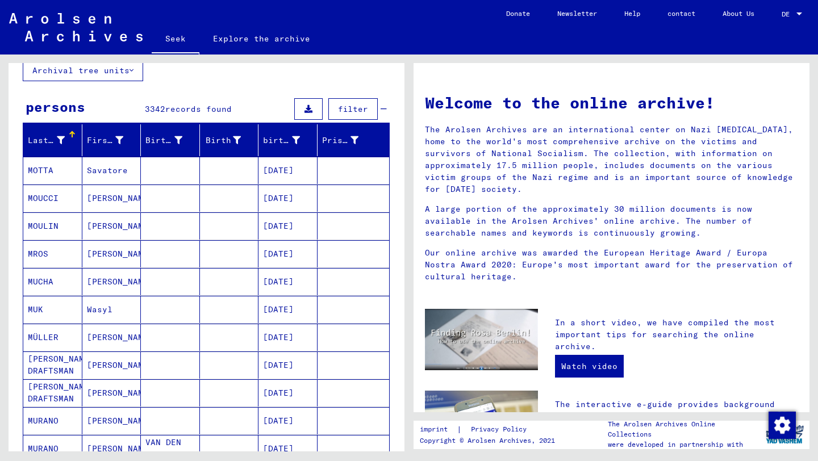
scroll to position [63, 0]
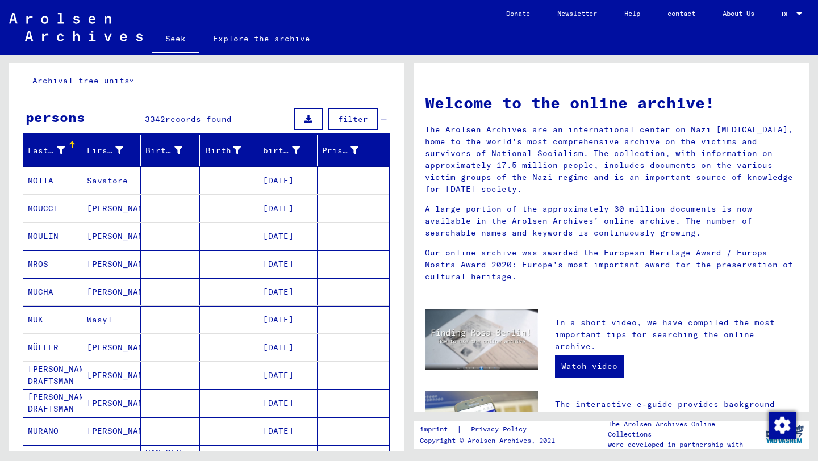
click at [60, 150] on font "Last name" at bounding box center [51, 150] width 46 height 10
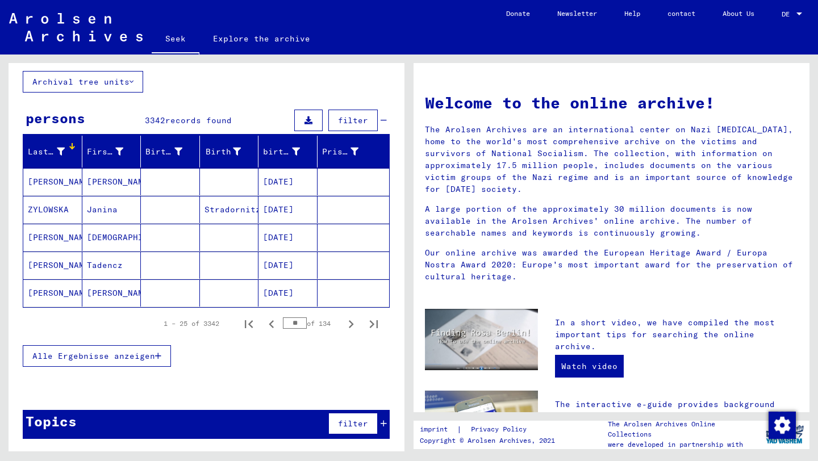
scroll to position [61, 0]
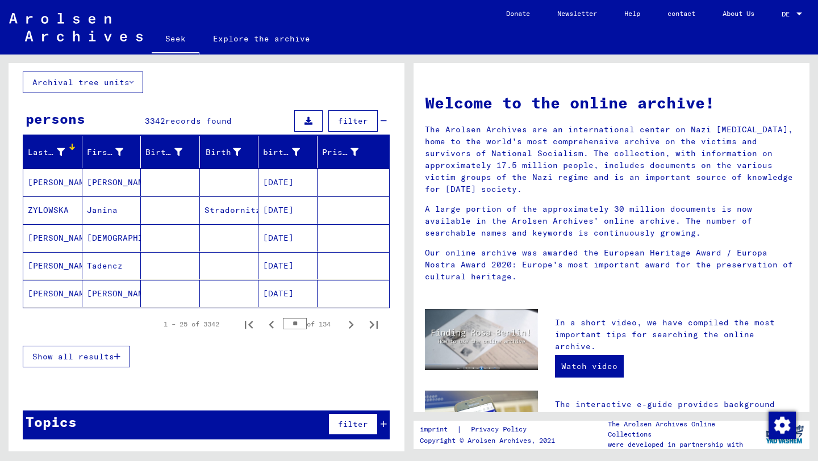
click at [58, 148] on font "Last name" at bounding box center [51, 152] width 46 height 10
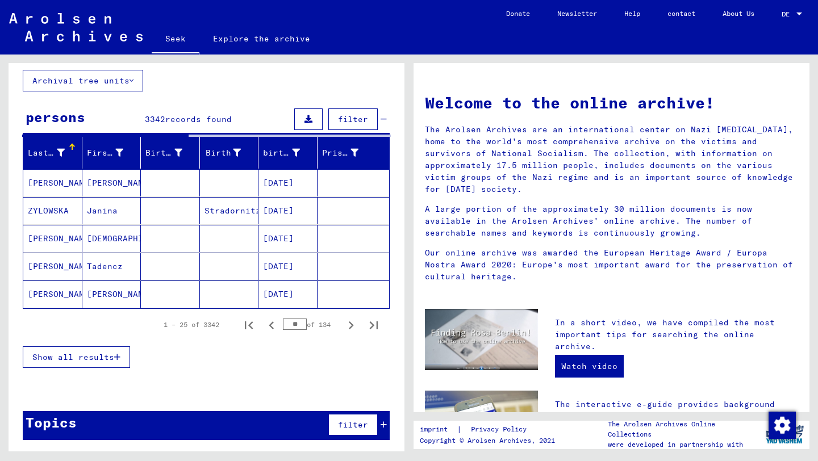
scroll to position [0, 0]
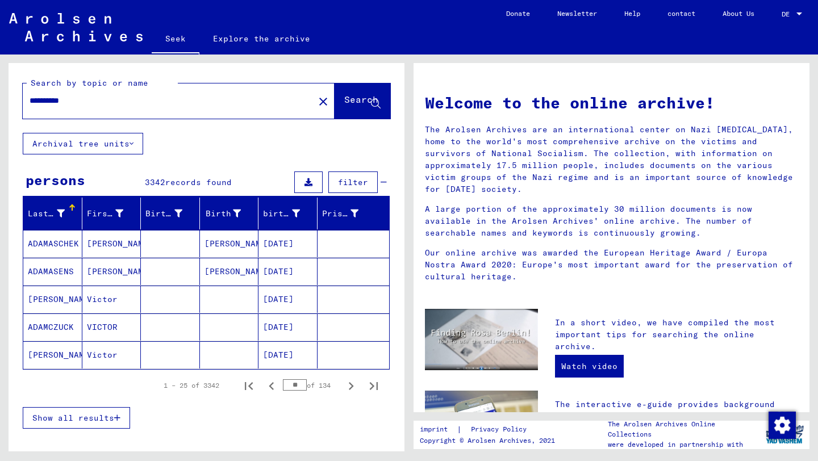
click at [59, 213] on font "Last name" at bounding box center [51, 213] width 46 height 10
click at [58, 212] on font "Last name" at bounding box center [51, 213] width 46 height 10
click at [313, 184] on button at bounding box center [308, 183] width 28 height 22
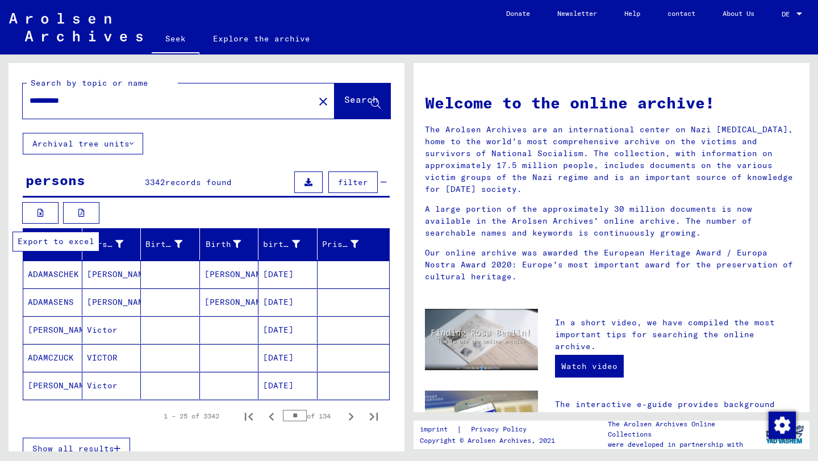
click at [43, 209] on icon at bounding box center [40, 213] width 6 height 8
click at [86, 97] on input "**********" at bounding box center [165, 101] width 271 height 12
type input "**********"
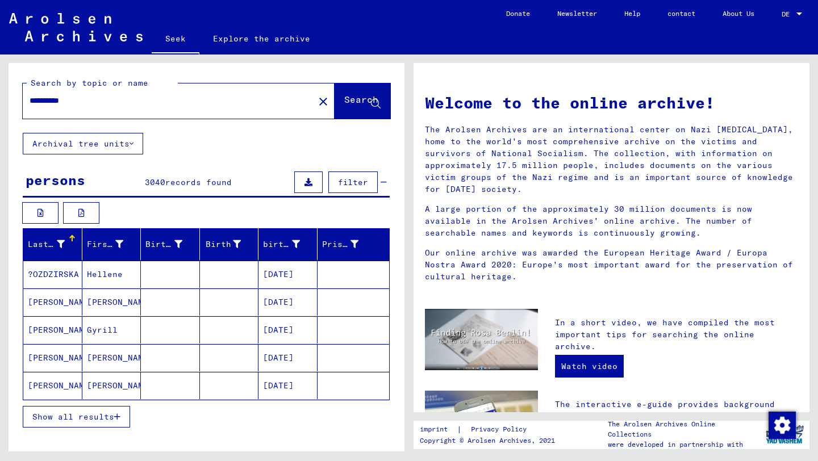
click at [310, 182] on icon at bounding box center [308, 182] width 8 height 8
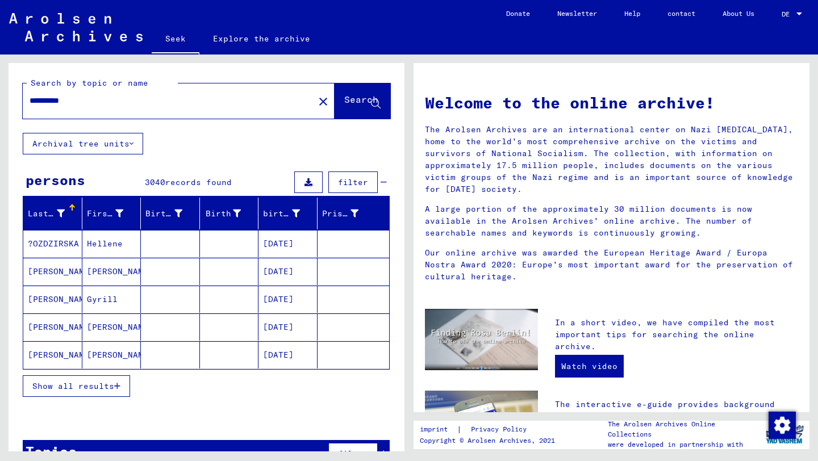
click at [308, 181] on icon at bounding box center [308, 182] width 8 height 8
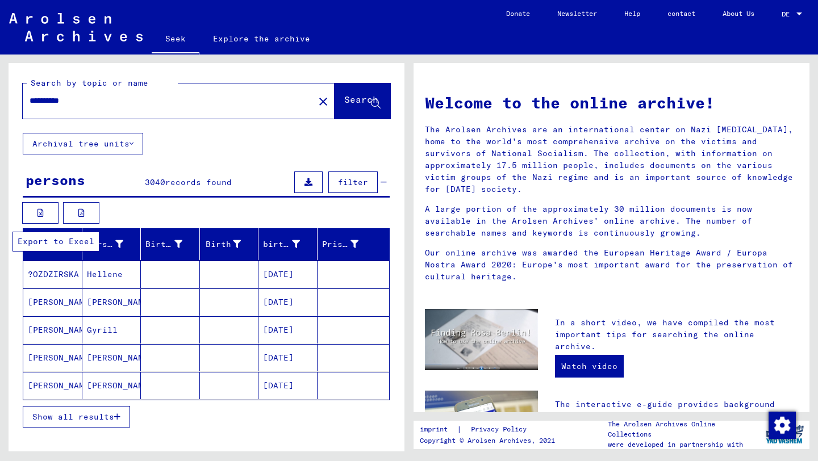
click at [37, 216] on icon at bounding box center [40, 213] width 6 height 8
click at [316, 101] on mat-icon "close" at bounding box center [323, 102] width 14 height 14
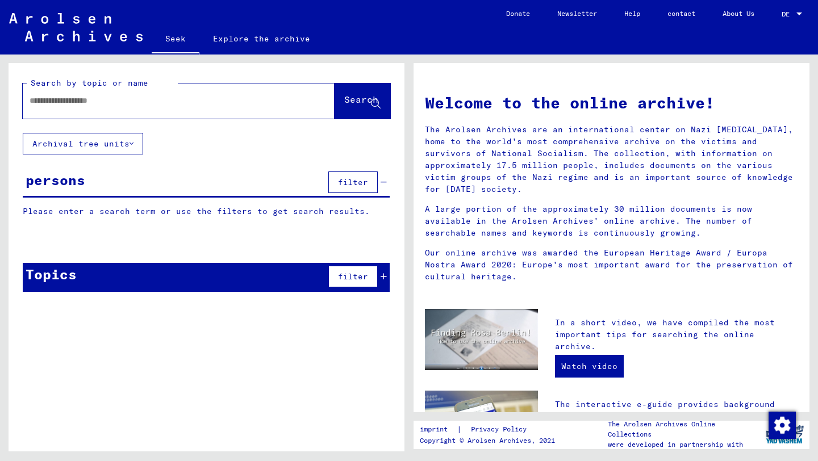
click at [222, 98] on input "text" at bounding box center [165, 101] width 271 height 12
click at [148, 102] on input "text" at bounding box center [165, 101] width 271 height 12
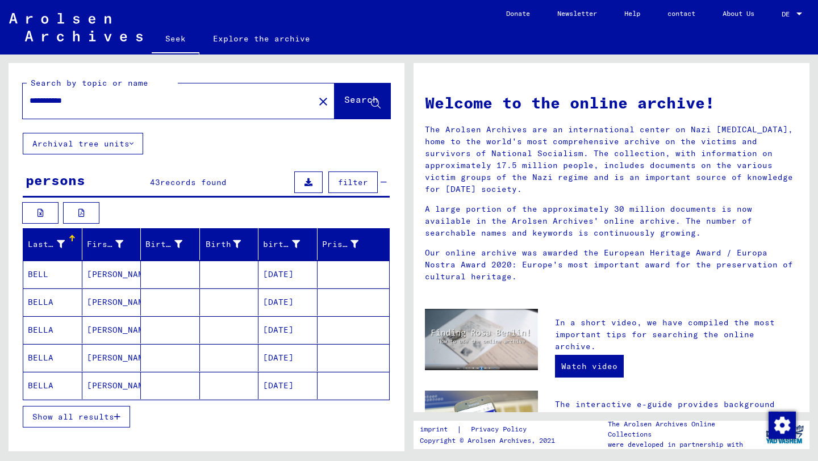
scroll to position [60, 0]
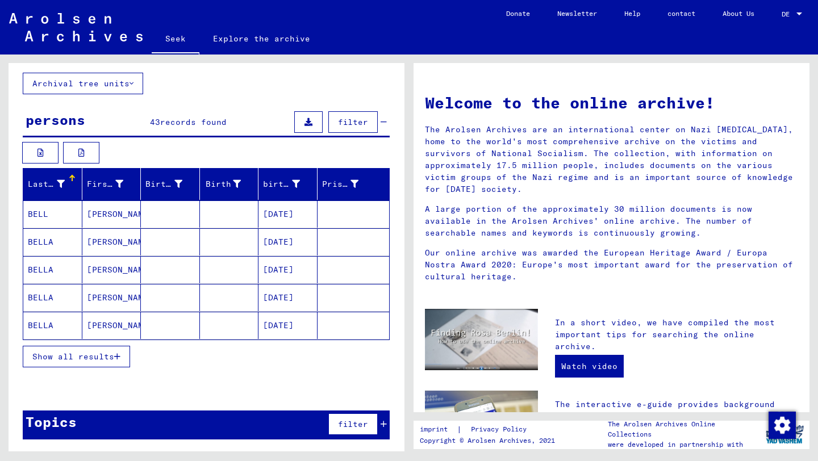
click at [93, 354] on font "Show all results" at bounding box center [73, 357] width 82 height 10
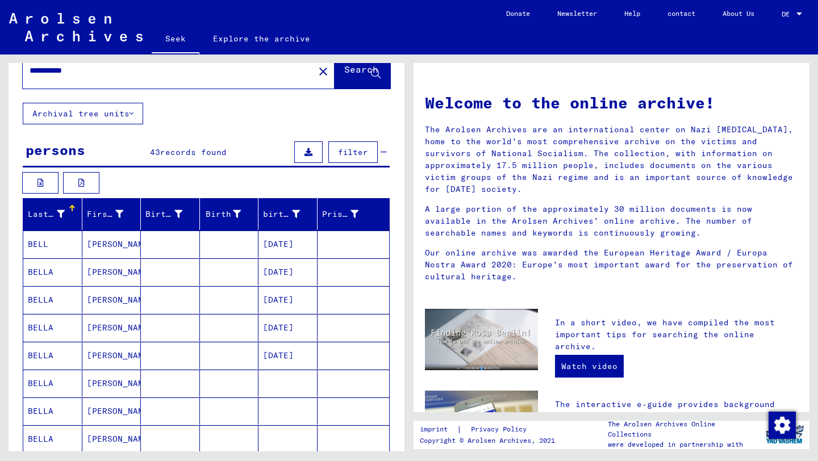
scroll to position [0, 0]
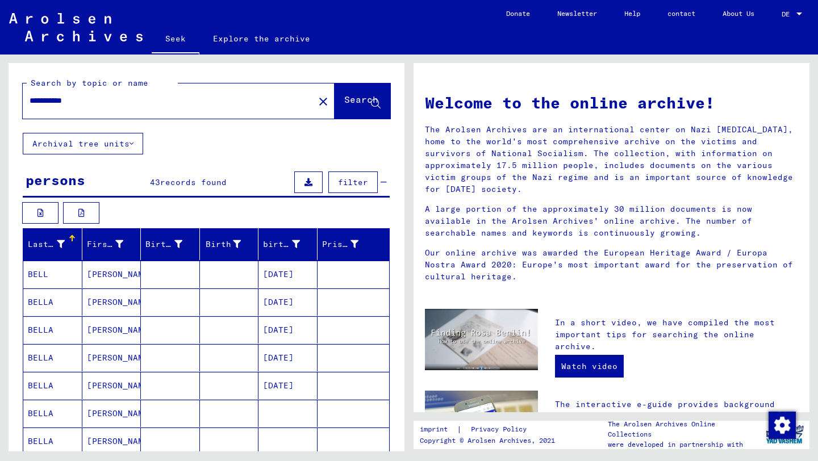
drag, startPoint x: 53, startPoint y: 99, endPoint x: 0, endPoint y: 97, distance: 53.4
click at [0, 97] on div "**********" at bounding box center [204, 253] width 409 height 397
click at [76, 100] on input "******" at bounding box center [165, 101] width 271 height 12
type input "**********"
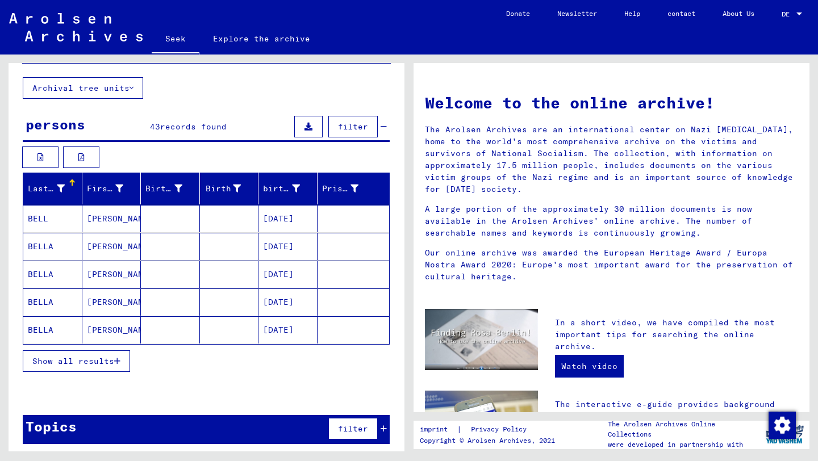
scroll to position [60, 0]
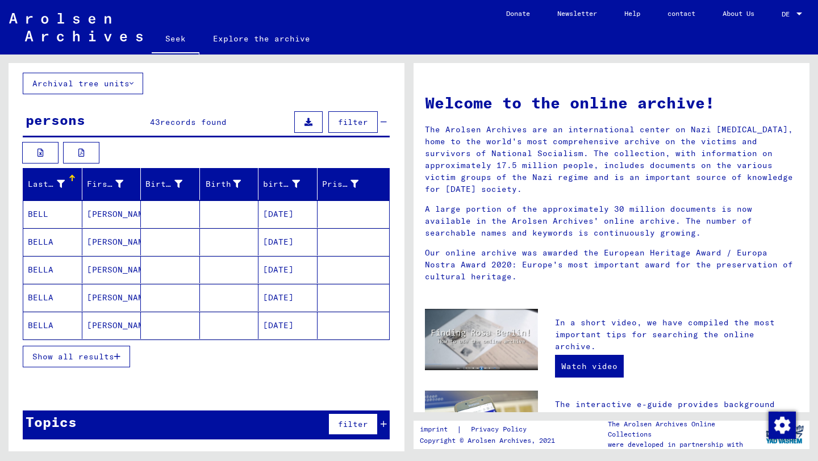
click at [76, 359] on font "Show all results" at bounding box center [73, 357] width 82 height 10
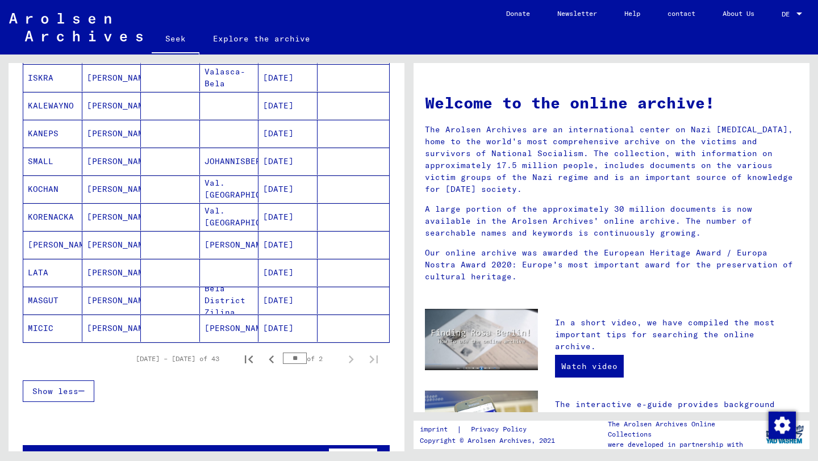
scroll to position [614, 0]
click at [324, 359] on div "** of 2" at bounding box center [311, 358] width 57 height 11
click at [317, 359] on font "of 2" at bounding box center [315, 358] width 16 height 9
click at [275, 361] on icon "Previous page" at bounding box center [272, 359] width 16 height 16
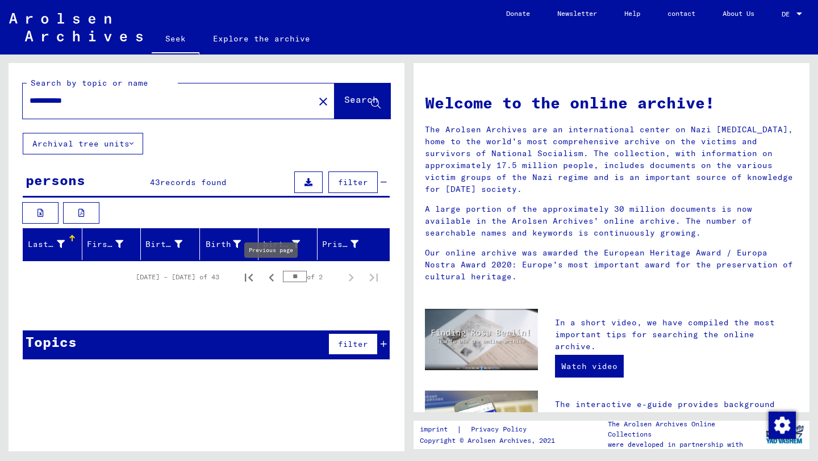
click at [270, 277] on icon "Previous page" at bounding box center [271, 278] width 5 height 8
click at [256, 281] on icon "First page" at bounding box center [249, 278] width 16 height 16
type input "*"
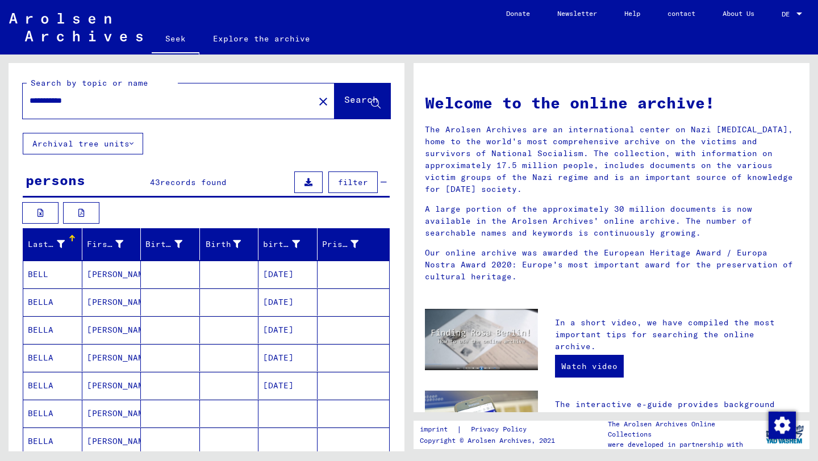
click at [254, 282] on mat-cell at bounding box center [229, 274] width 59 height 27
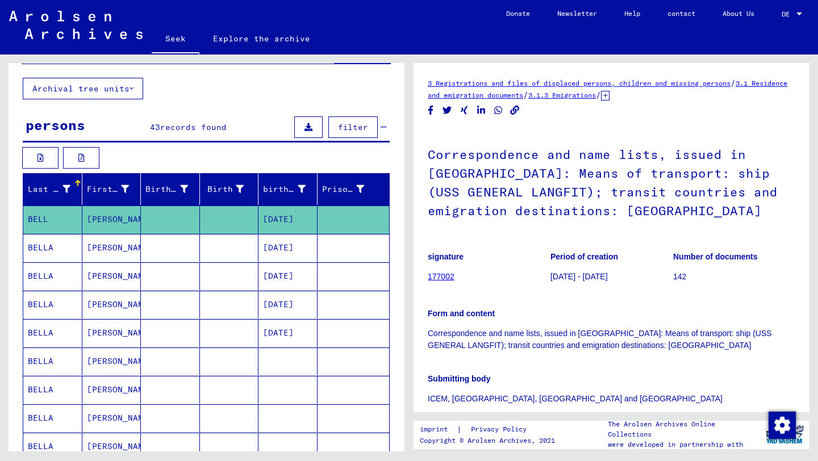
scroll to position [38, 0]
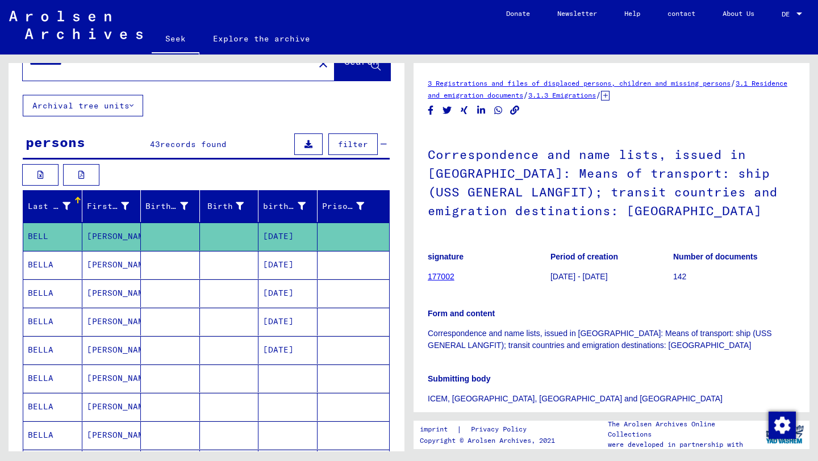
click at [67, 208] on font "Last name" at bounding box center [51, 206] width 46 height 10
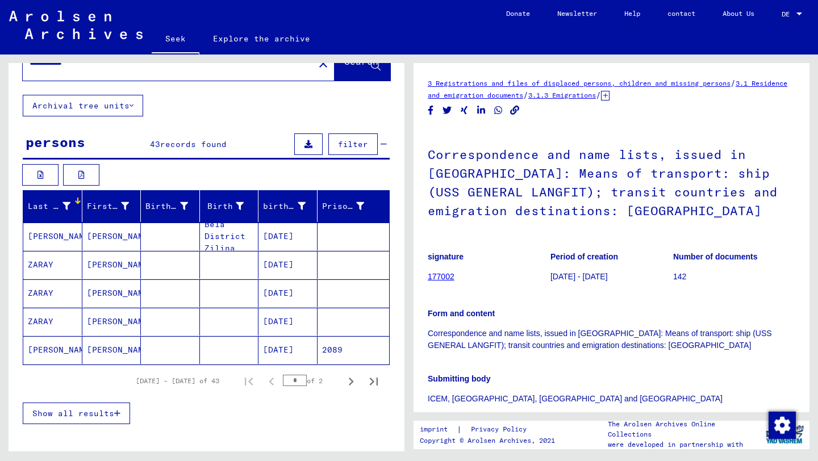
click at [66, 212] on div at bounding box center [66, 206] width 8 height 12
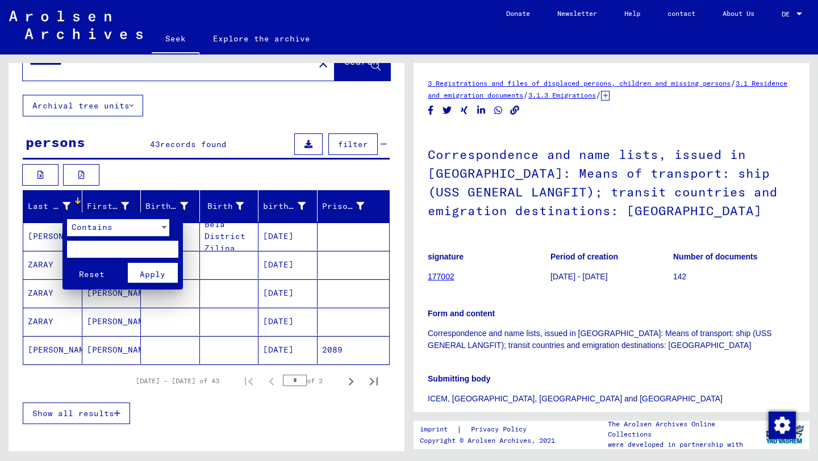
click at [93, 254] on input "text" at bounding box center [122, 249] width 111 height 17
type input "******"
click at [166, 273] on button "Apply" at bounding box center [153, 273] width 50 height 20
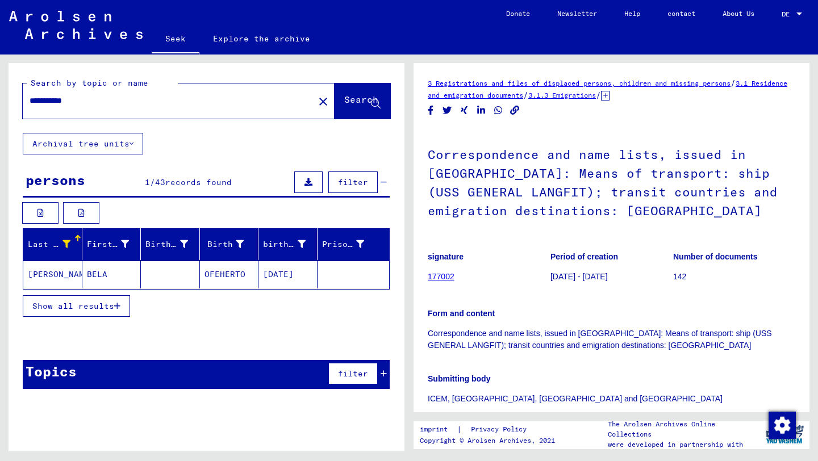
click at [101, 273] on font "BELA" at bounding box center [97, 274] width 20 height 10
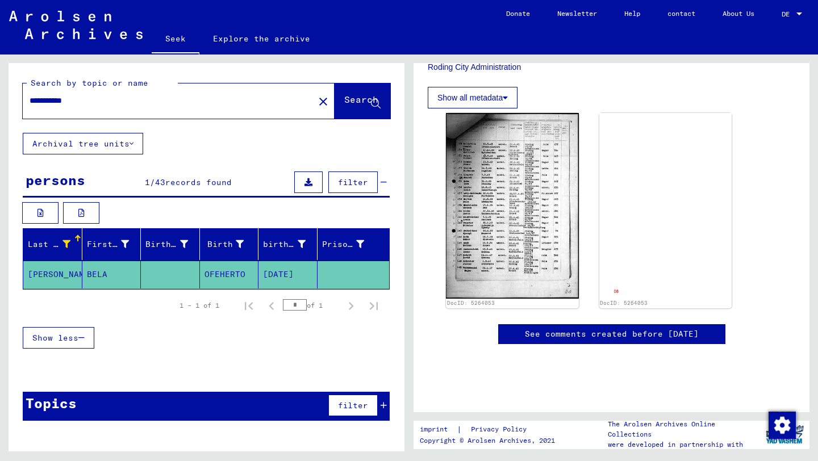
scroll to position [323, 0]
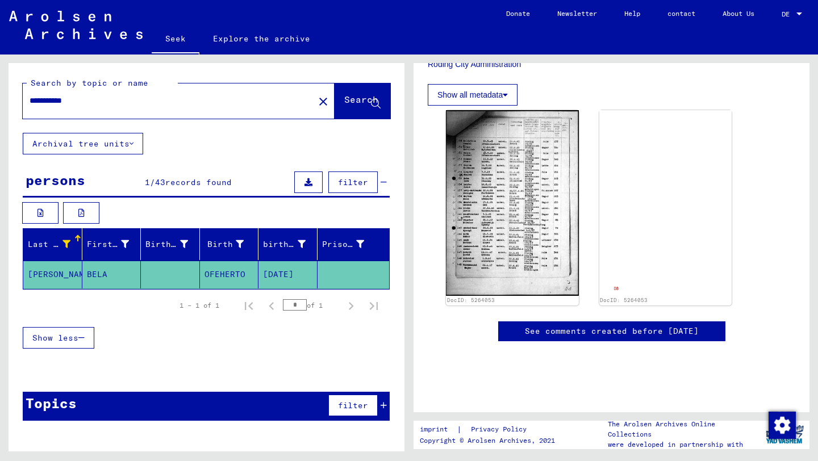
click at [561, 336] on font "See comments created before [DATE]" at bounding box center [612, 331] width 174 height 10
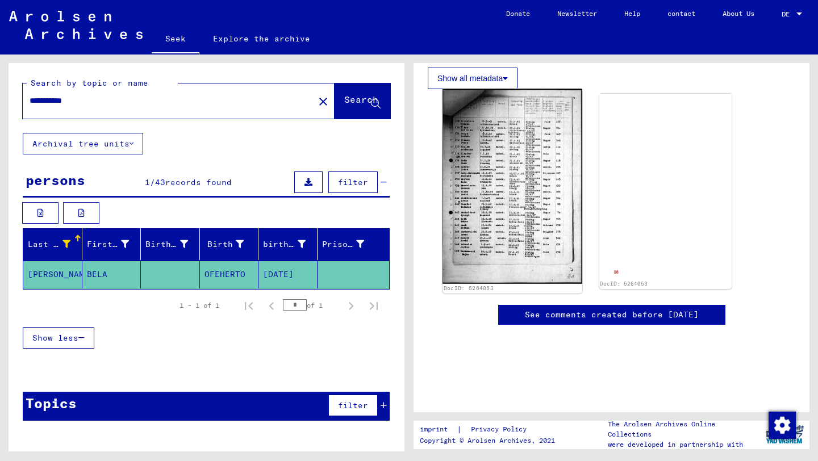
scroll to position [341, 0]
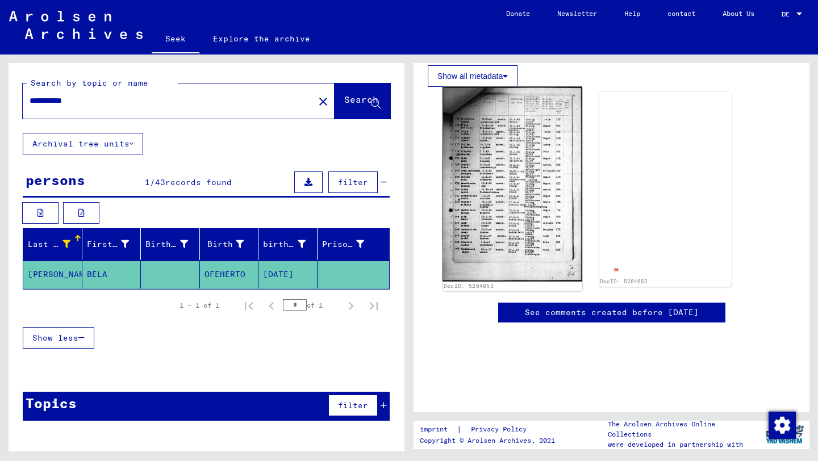
click at [511, 242] on img at bounding box center [511, 184] width 139 height 195
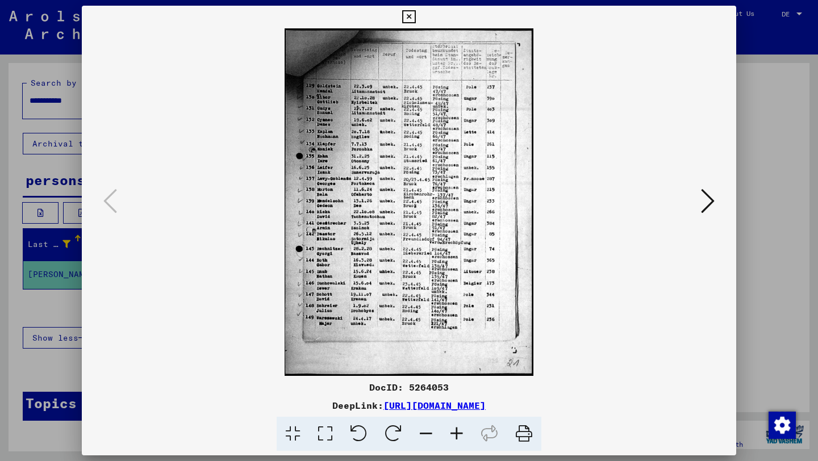
click at [706, 206] on icon at bounding box center [708, 200] width 14 height 27
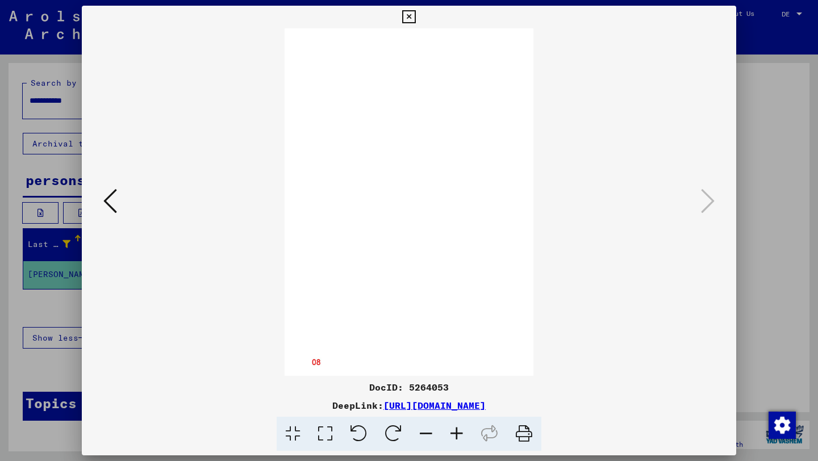
click at [104, 199] on icon at bounding box center [110, 200] width 14 height 27
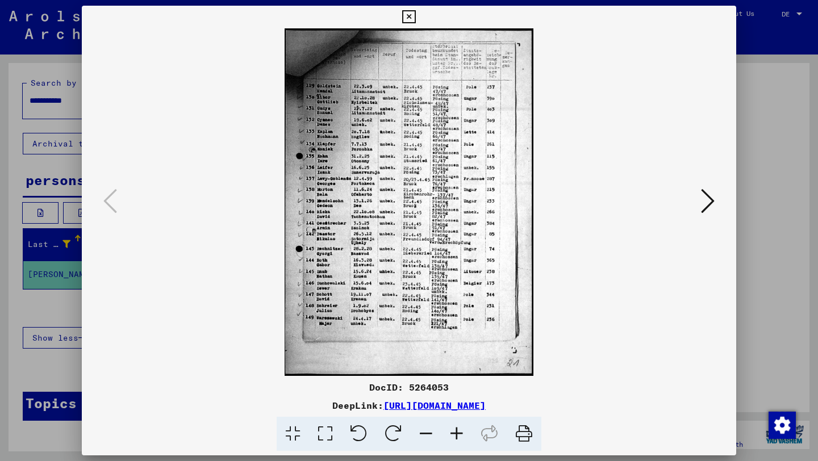
drag, startPoint x: 441, startPoint y: 200, endPoint x: 447, endPoint y: 220, distance: 20.1
click at [447, 220] on img at bounding box center [408, 202] width 577 height 348
click at [383, 403] on font "[URL][DOMAIN_NAME]" at bounding box center [434, 405] width 102 height 11
click at [413, 13] on icon at bounding box center [408, 17] width 13 height 14
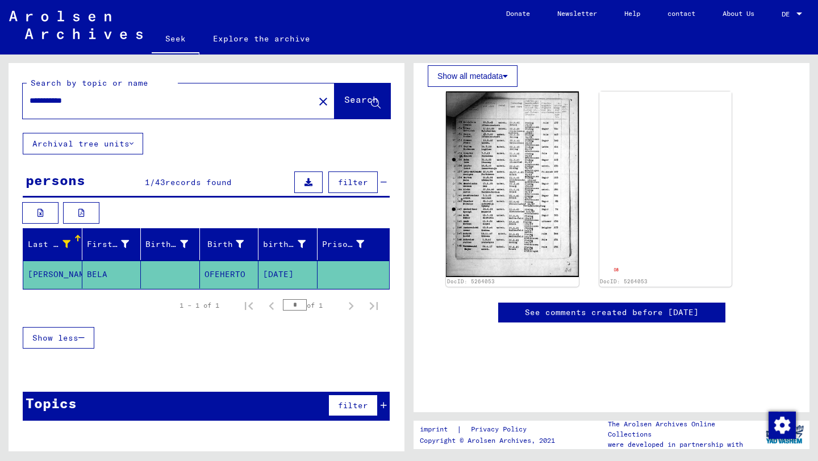
click at [200, 105] on input "**********" at bounding box center [169, 101] width 278 height 12
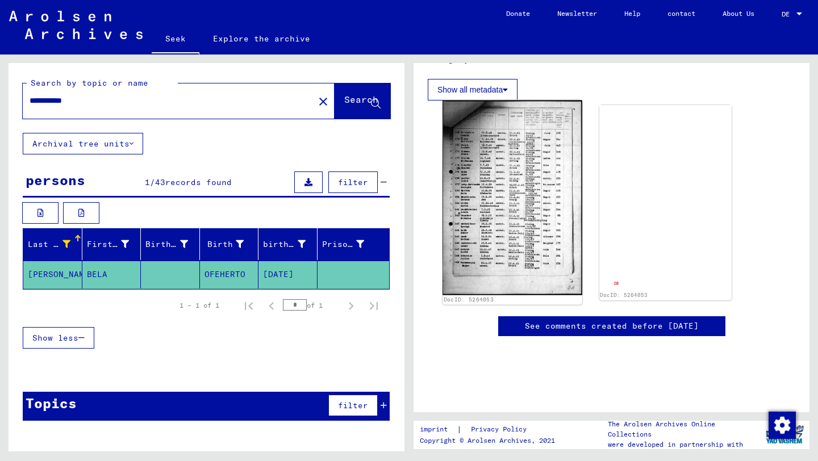
scroll to position [0, 0]
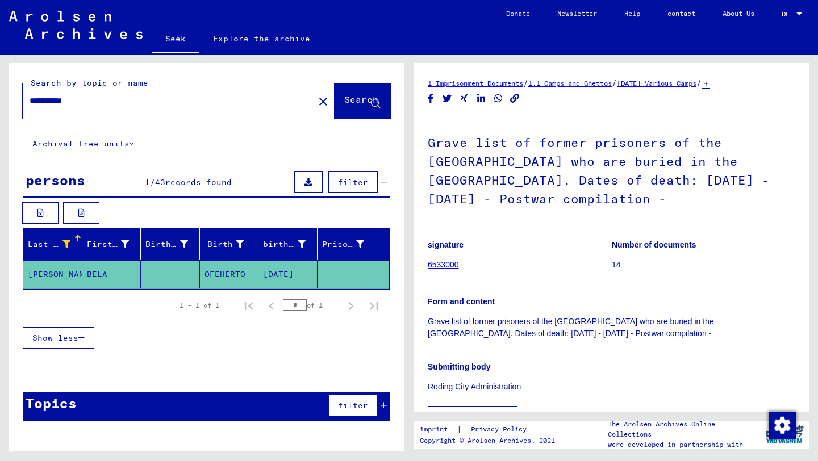
click at [442, 269] on font "6533000" at bounding box center [443, 264] width 31 height 9
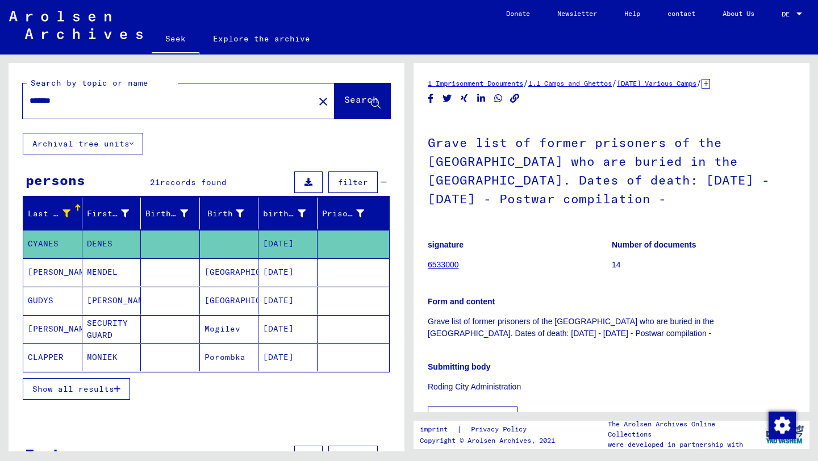
type input "**********"
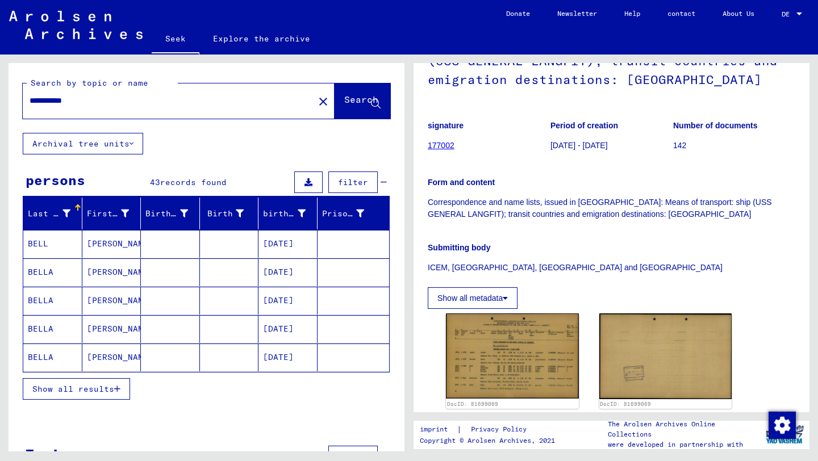
scroll to position [137, 0]
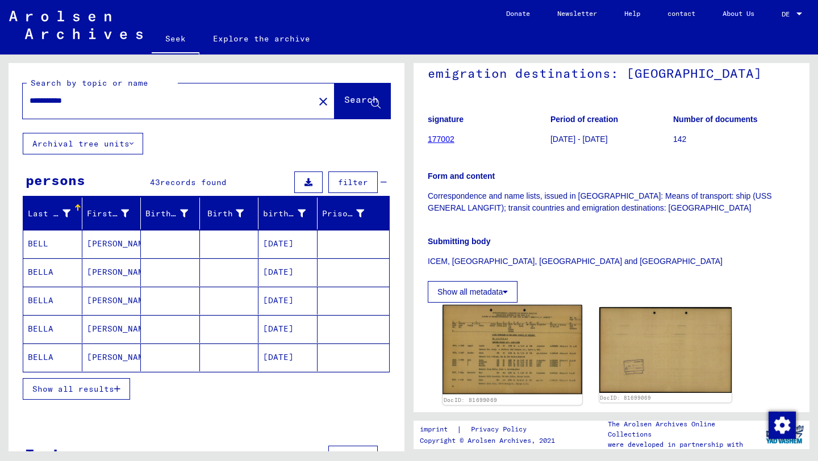
click at [498, 349] on img at bounding box center [511, 349] width 139 height 89
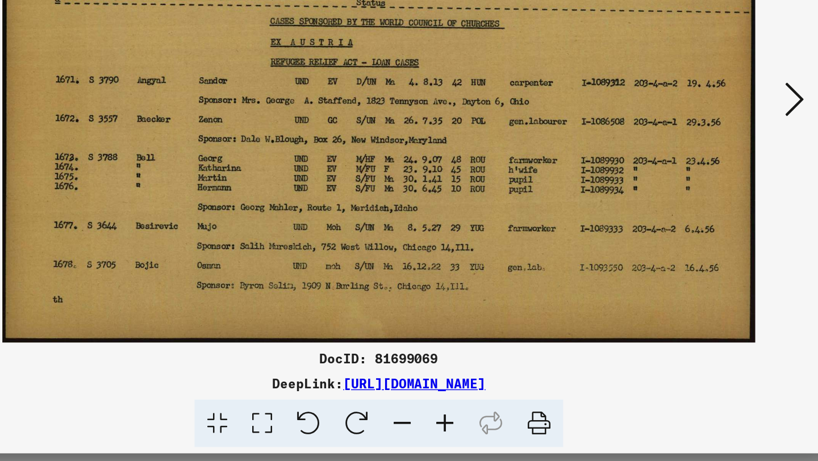
scroll to position [0, 0]
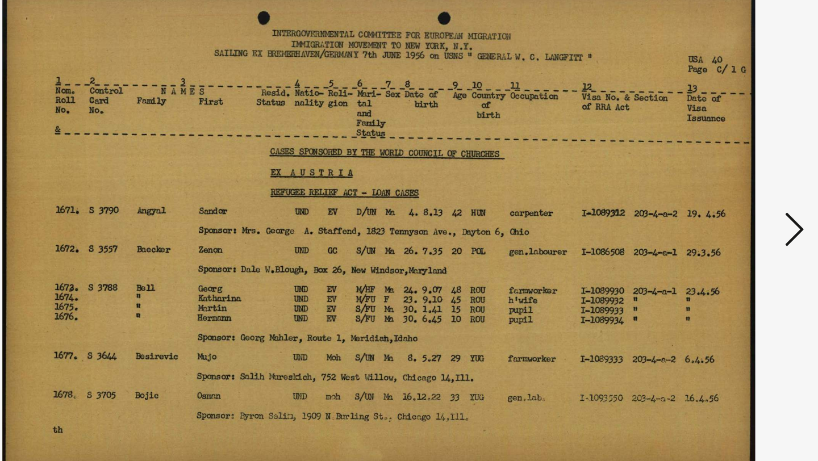
drag, startPoint x: 335, startPoint y: 61, endPoint x: 468, endPoint y: 127, distance: 148.1
click at [468, 127] on img at bounding box center [408, 202] width 577 height 348
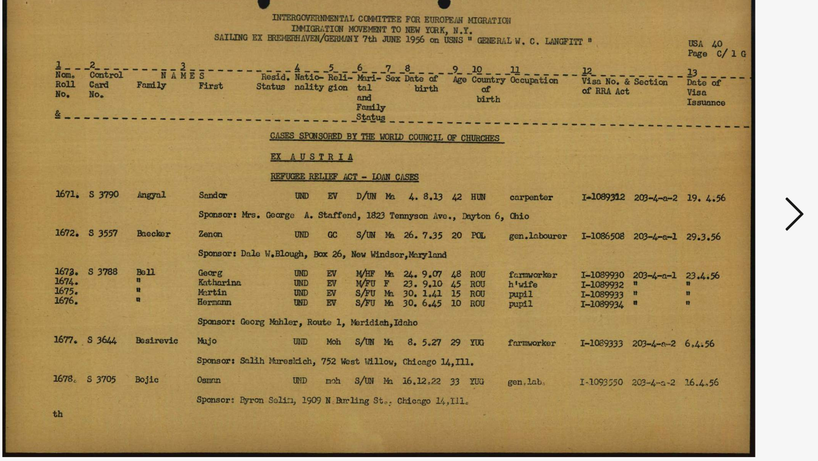
click at [710, 202] on icon at bounding box center [708, 200] width 14 height 27
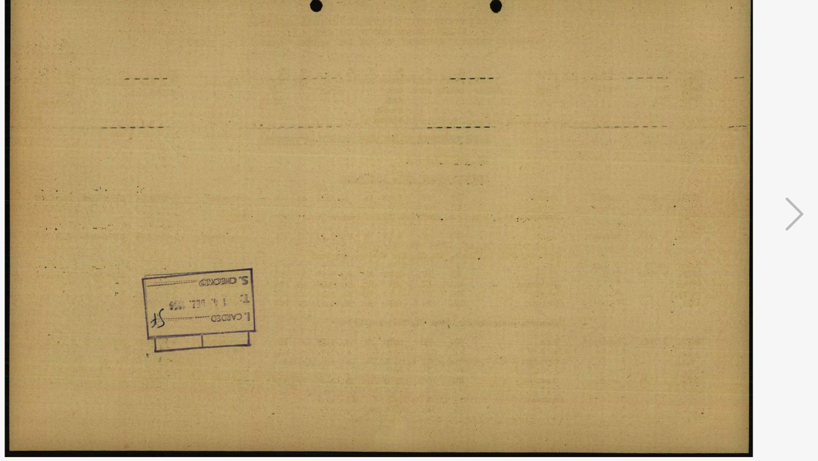
click at [179, 188] on img at bounding box center [408, 202] width 577 height 348
click at [137, 182] on img at bounding box center [408, 202] width 577 height 348
